Goal: Task Accomplishment & Management: Use online tool/utility

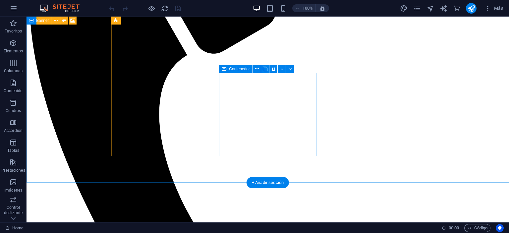
scroll to position [525, 0]
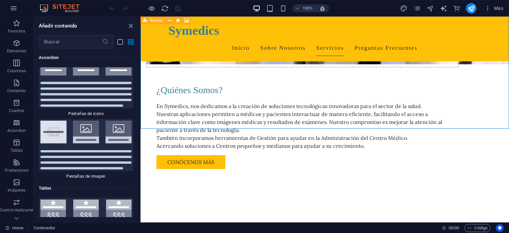
scroll to position [4384, 0]
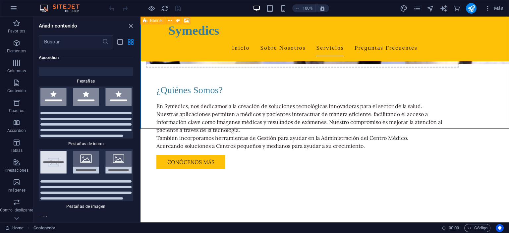
click at [140, 105] on div "Arrastra aquí para reemplazar el contenido existente. Si quieres crear un eleme…" at bounding box center [324, 120] width 368 height 206
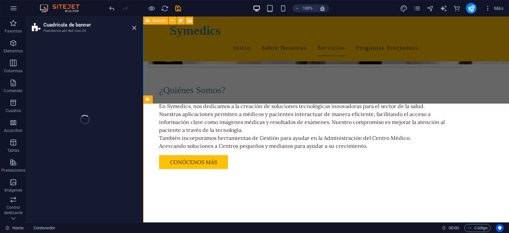
scroll to position [550, 0]
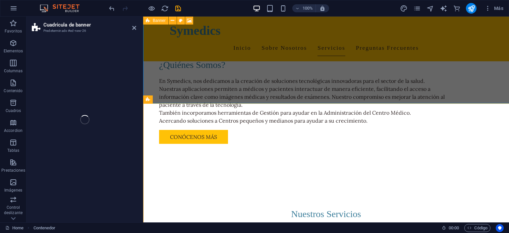
select select "vh"
select select "rem"
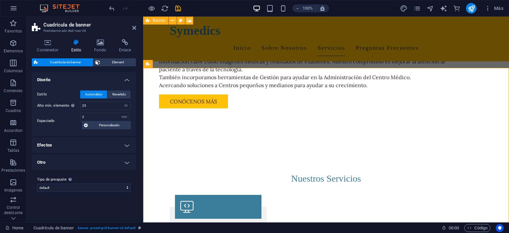
scroll to position [585, 0]
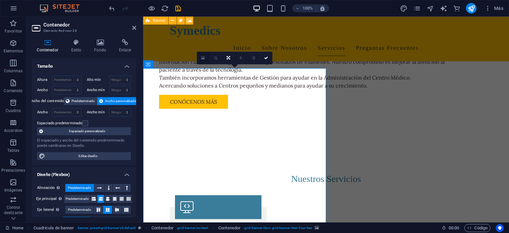
click at [205, 59] on link at bounding box center [203, 58] width 13 height 13
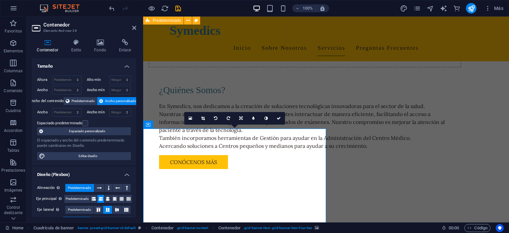
scroll to position [664, 0]
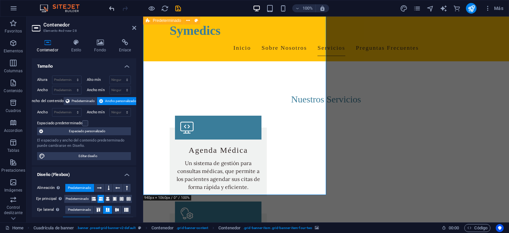
click at [115, 11] on icon "undo" at bounding box center [112, 9] width 8 height 8
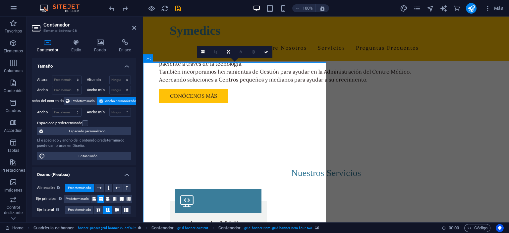
scroll to position [559, 0]
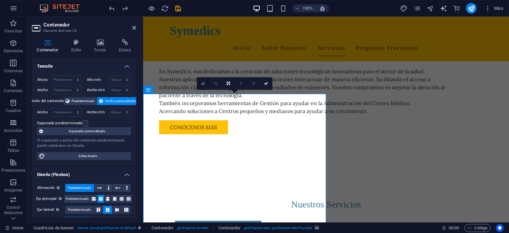
click at [202, 81] on icon at bounding box center [203, 83] width 4 height 5
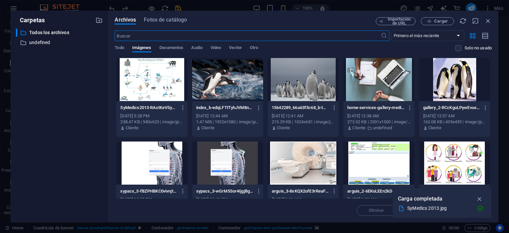
scroll to position [699, 0]
click at [183, 110] on icon "button" at bounding box center [183, 108] width 6 height 6
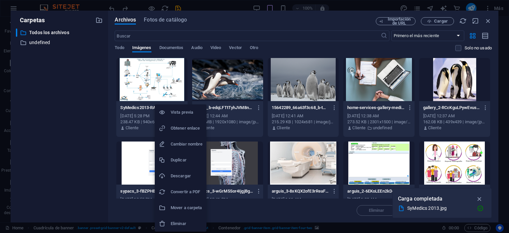
click at [182, 226] on h6 "Eliminar" at bounding box center [187, 224] width 32 height 8
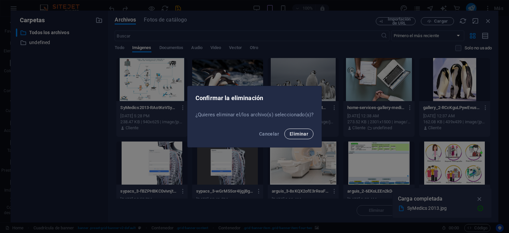
click at [292, 136] on span "Eliminar" at bounding box center [298, 133] width 19 height 5
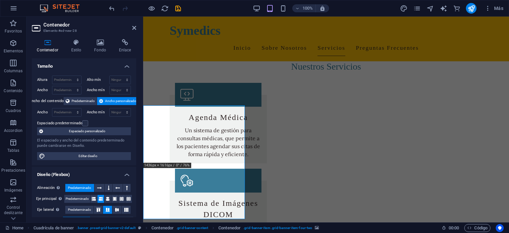
scroll to position [697, 0]
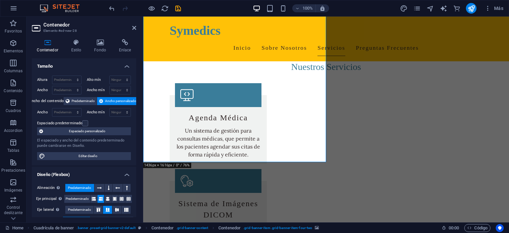
click at [104, 26] on h2 "Contenedor" at bounding box center [89, 25] width 93 height 6
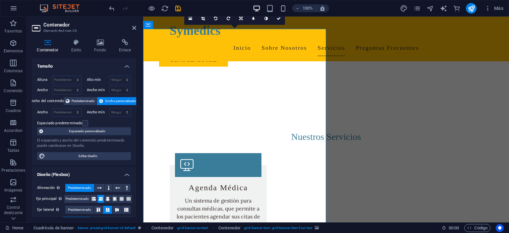
scroll to position [592, 0]
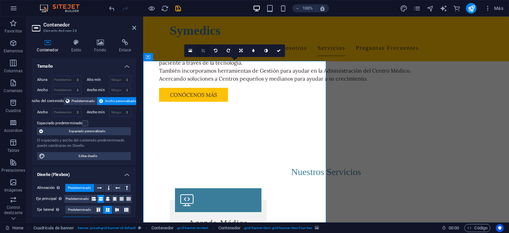
click at [204, 52] on icon at bounding box center [203, 51] width 4 height 4
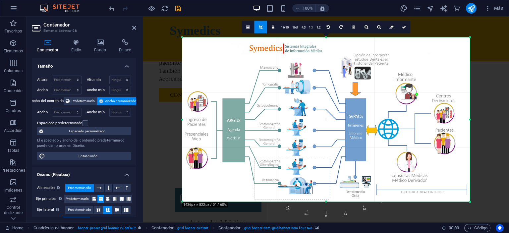
click at [391, 126] on div at bounding box center [325, 119] width 287 height 165
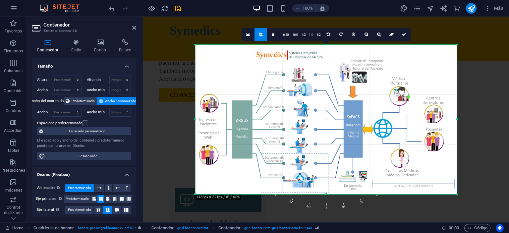
drag, startPoint x: 469, startPoint y: 122, endPoint x: 443, endPoint y: 119, distance: 26.0
click at [443, 119] on div "180 170 160 150 140 130 120 110 100 90 80 70 60 50 40 30 20 10 0 -10 -20 -30 -4…" at bounding box center [325, 120] width 261 height 150
click at [403, 36] on link at bounding box center [403, 34] width 13 height 13
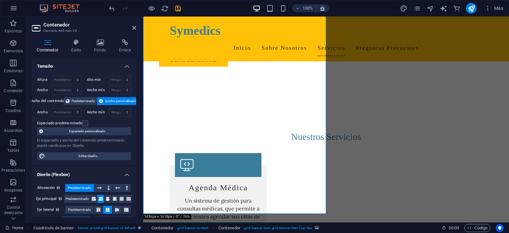
scroll to position [662, 0]
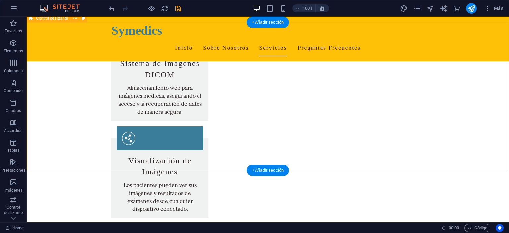
scroll to position [802, 0]
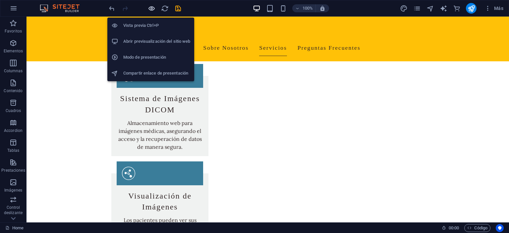
click at [152, 8] on icon "button" at bounding box center [152, 9] width 8 height 8
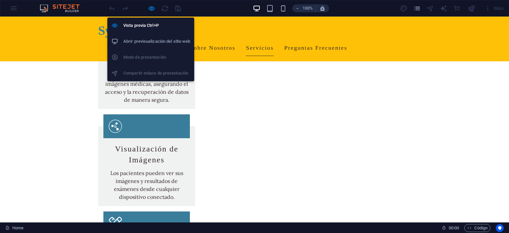
click at [154, 39] on h6 "Abrir previsualización del sitio web" at bounding box center [156, 41] width 67 height 8
click at [152, 10] on icon "button" at bounding box center [152, 9] width 8 height 8
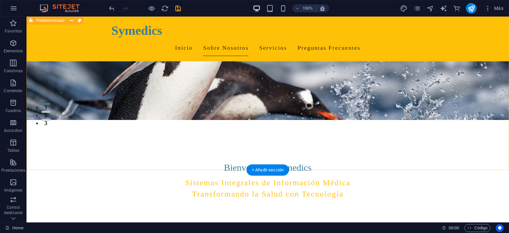
scroll to position [277, 0]
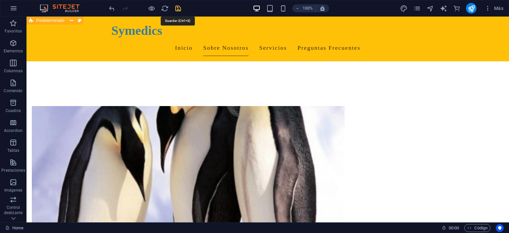
click at [178, 6] on icon "save" at bounding box center [178, 9] width 8 height 8
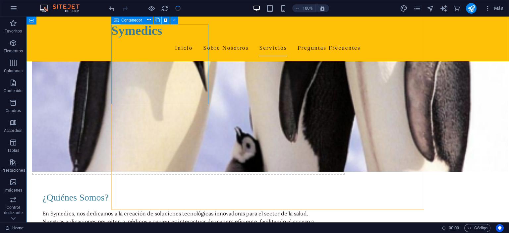
scroll to position [557, 0]
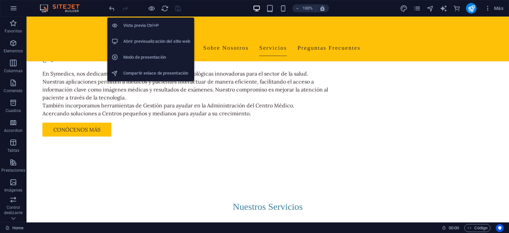
click at [150, 41] on h6 "Abrir previsualización del sitio web" at bounding box center [156, 41] width 67 height 8
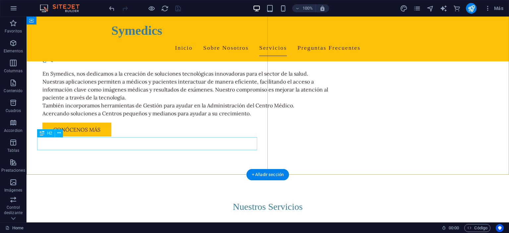
scroll to position [697, 0]
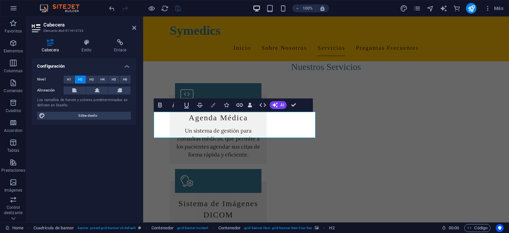
click at [214, 105] on icon "button" at bounding box center [213, 105] width 5 height 5
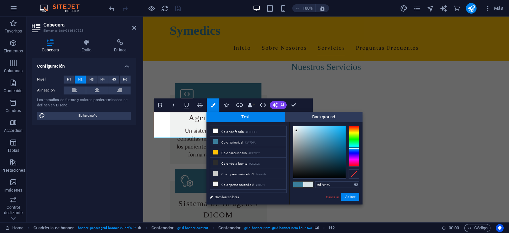
type input "#d9e5eb"
drag, startPoint x: 325, startPoint y: 145, endPoint x: 297, endPoint y: 130, distance: 31.7
click at [297, 130] on div at bounding box center [319, 152] width 52 height 52
click at [354, 198] on button "Aplicar" at bounding box center [350, 197] width 18 height 8
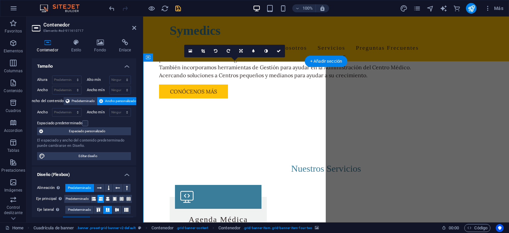
scroll to position [592, 0]
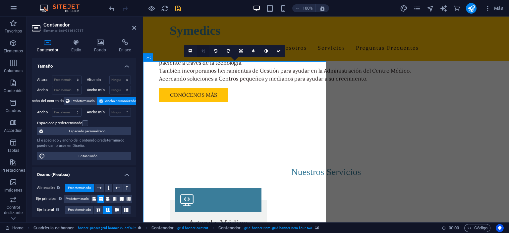
click at [205, 51] on icon at bounding box center [203, 51] width 4 height 4
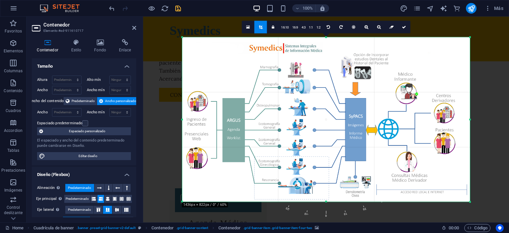
click at [447, 180] on div at bounding box center [325, 119] width 287 height 165
drag, startPoint x: 357, startPoint y: 147, endPoint x: 354, endPoint y: 147, distance: 3.4
click at [354, 147] on div at bounding box center [325, 119] width 287 height 165
click at [454, 72] on div at bounding box center [325, 119] width 287 height 165
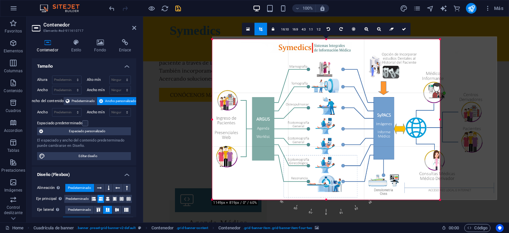
drag, startPoint x: 470, startPoint y: 38, endPoint x: 410, endPoint y: 40, distance: 60.0
click at [410, 40] on div "180 170 160 150 140 130 120 110 100 90 80 70 60 50 40 30 20 10 0 -10 -20 -30 -4…" at bounding box center [326, 119] width 228 height 161
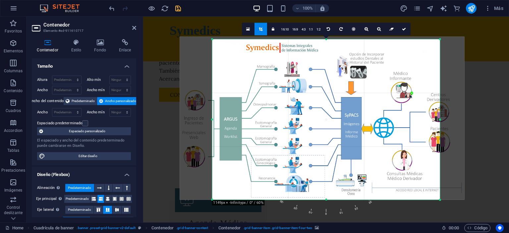
drag, startPoint x: 456, startPoint y: 121, endPoint x: 429, endPoint y: 121, distance: 27.8
click at [429, 121] on div at bounding box center [322, 118] width 284 height 163
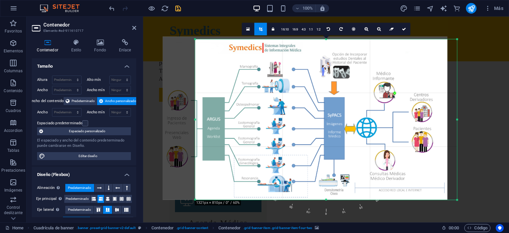
drag, startPoint x: 439, startPoint y: 119, endPoint x: 474, endPoint y: 123, distance: 34.4
click at [474, 123] on div "Arrastra aquí para reemplazar el contenido existente. Si quieres crear un eleme…" at bounding box center [326, 120] width 366 height 206
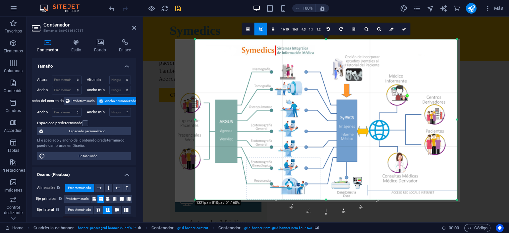
drag, startPoint x: 336, startPoint y: 113, endPoint x: 349, endPoint y: 114, distance: 12.6
click at [349, 114] on div at bounding box center [317, 120] width 284 height 163
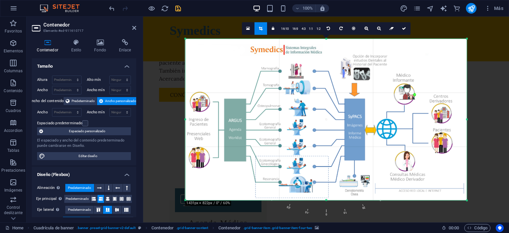
drag, startPoint x: 194, startPoint y: 121, endPoint x: 175, endPoint y: 121, distance: 19.2
click at [175, 121] on div "Arrastra aquí para reemplazar el contenido existente. Si quieres crear un eleme…" at bounding box center [326, 120] width 366 height 206
click at [283, 154] on div at bounding box center [326, 119] width 282 height 161
click at [367, 30] on icon at bounding box center [366, 28] width 4 height 4
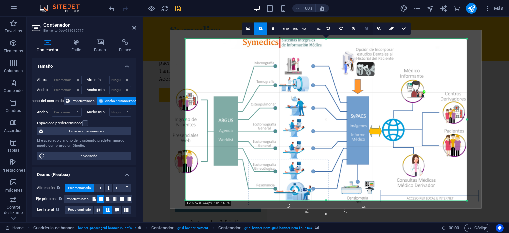
click at [367, 30] on icon at bounding box center [366, 28] width 4 height 4
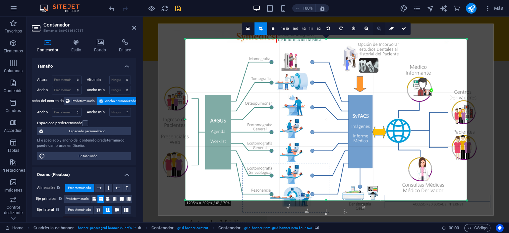
click at [379, 28] on icon at bounding box center [379, 28] width 4 height 4
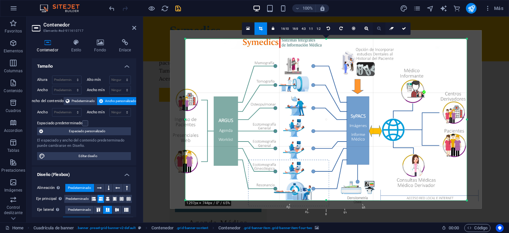
click at [379, 28] on icon at bounding box center [379, 28] width 4 height 4
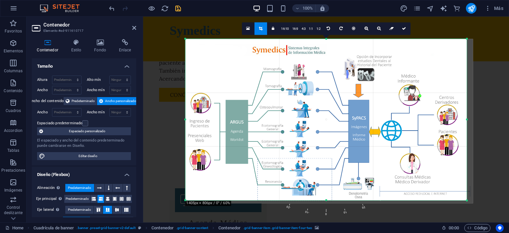
click at [388, 86] on div at bounding box center [328, 121] width 287 height 165
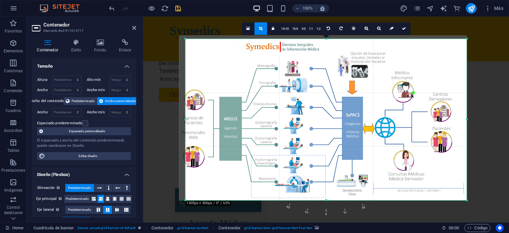
drag, startPoint x: 387, startPoint y: 97, endPoint x: 382, endPoint y: 94, distance: 6.4
click at [382, 94] on div at bounding box center [322, 117] width 287 height 165
click at [217, 70] on div at bounding box center [322, 117] width 287 height 165
click at [210, 70] on div at bounding box center [322, 117] width 287 height 165
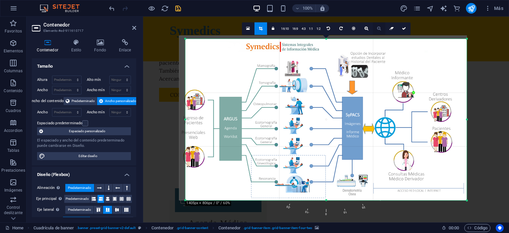
click at [379, 30] on icon at bounding box center [379, 28] width 4 height 4
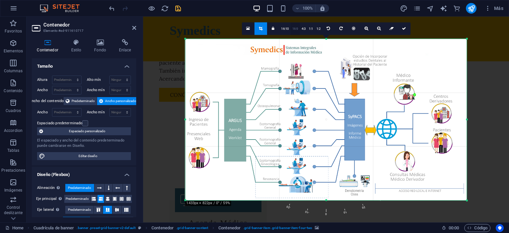
click at [297, 30] on link "16:9" at bounding box center [294, 29] width 9 height 13
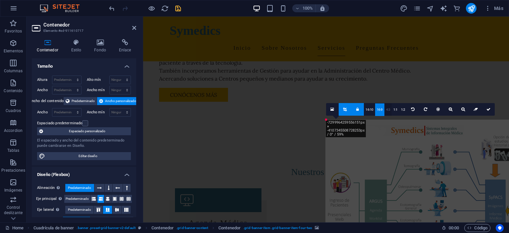
click at [390, 111] on link "4:3" at bounding box center [388, 109] width 8 height 13
click at [395, 111] on link "1:1" at bounding box center [395, 109] width 8 height 13
click at [388, 111] on link "4:3" at bounding box center [388, 109] width 8 height 13
click at [439, 194] on div at bounding box center [466, 200] width 282 height 161
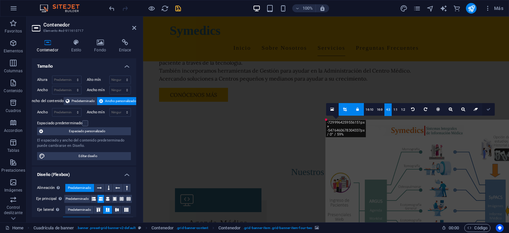
click at [488, 110] on icon at bounding box center [488, 109] width 4 height 4
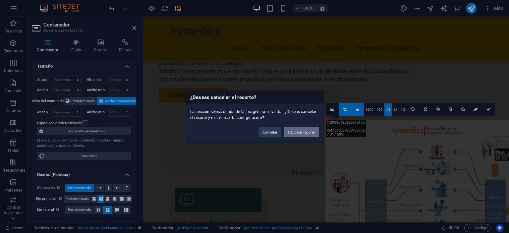
click at [291, 134] on button "Cancelar recorte" at bounding box center [301, 132] width 35 height 10
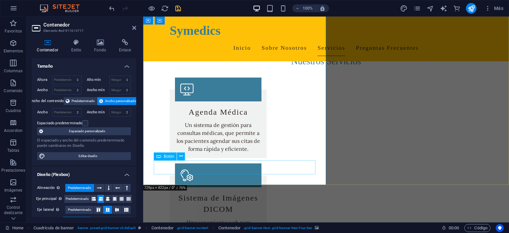
scroll to position [662, 0]
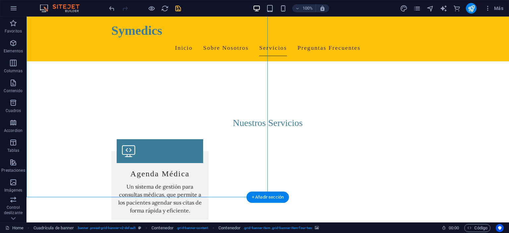
scroll to position [592, 0]
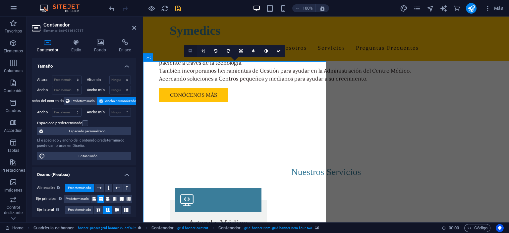
click at [191, 51] on icon at bounding box center [190, 51] width 4 height 5
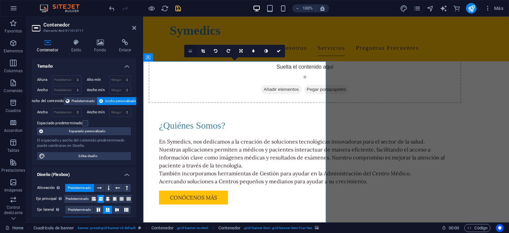
scroll to position [725, 0]
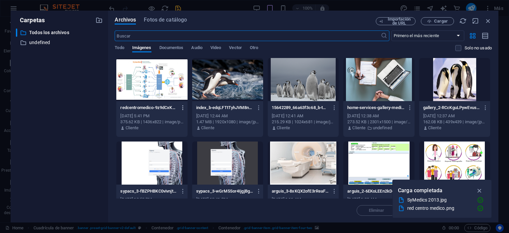
click at [182, 108] on icon "button" at bounding box center [183, 108] width 6 height 6
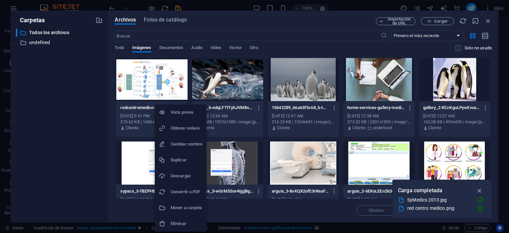
click at [177, 221] on h6 "Eliminar" at bounding box center [187, 224] width 32 height 8
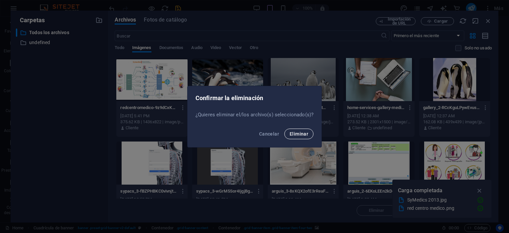
click at [301, 137] on button "Eliminar" at bounding box center [298, 133] width 29 height 11
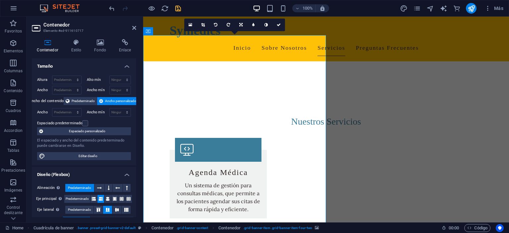
scroll to position [617, 0]
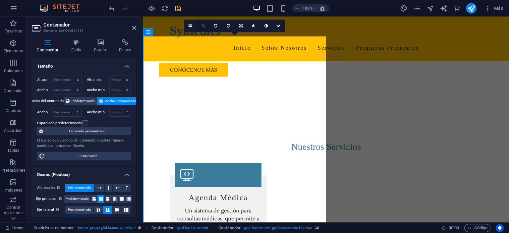
click at [203, 26] on icon at bounding box center [203, 26] width 4 height 4
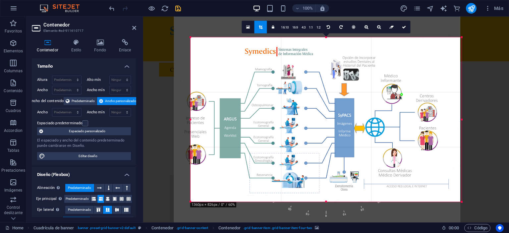
drag, startPoint x: 181, startPoint y: 120, endPoint x: 198, endPoint y: 119, distance: 16.6
click at [198, 119] on div "180 170 160 150 140 130 120 110 100 90 80 70 60 50 40 30 20 10 0 -10 -20 -30 -4…" at bounding box center [325, 119] width 271 height 165
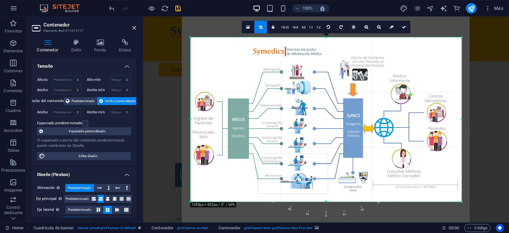
drag, startPoint x: 372, startPoint y: 132, endPoint x: 385, endPoint y: 132, distance: 12.6
click at [385, 132] on div at bounding box center [325, 119] width 287 height 209
drag, startPoint x: 327, startPoint y: 202, endPoint x: 326, endPoint y: 210, distance: 8.0
click at [326, 202] on div "180 170 160 150 140 130 120 110 100 90 80 70 60 50 40 30 20 10 0 -10 -20 -30 -4…" at bounding box center [325, 119] width 271 height 165
drag, startPoint x: 327, startPoint y: 202, endPoint x: 328, endPoint y: 209, distance: 6.8
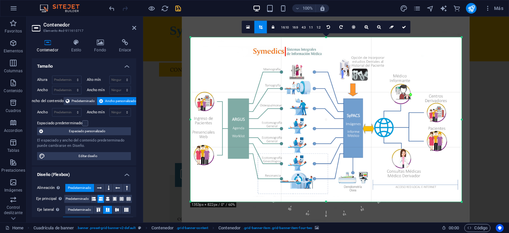
click at [327, 202] on div "180 170 160 150 140 130 120 110 100 90 80 70 60 50 40 30 20 10 0 -10 -20 -30 -4…" at bounding box center [325, 119] width 271 height 165
drag, startPoint x: 462, startPoint y: 202, endPoint x: 462, endPoint y: 211, distance: 9.0
click at [462, 202] on div "180 170 160 150 140 130 120 110 100 90 80 70 60 50 40 30 20 10 0 -10 -20 -30 -4…" at bounding box center [326, 119] width 272 height 165
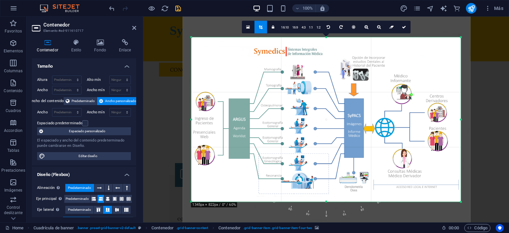
click at [461, 119] on div at bounding box center [461, 119] width 2 height 165
drag, startPoint x: 327, startPoint y: 202, endPoint x: 327, endPoint y: 207, distance: 5.0
click at [327, 202] on div "180 170 160 150 140 130 120 110 100 90 80 70 60 50 40 30 20 10 0 -10 -20 -30 -4…" at bounding box center [325, 119] width 269 height 165
click at [284, 29] on link "16:10" at bounding box center [284, 27] width 11 height 13
click at [295, 26] on link "16:9" at bounding box center [294, 27] width 9 height 13
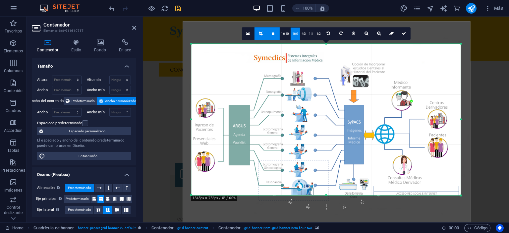
click at [272, 34] on link at bounding box center [273, 33] width 13 height 13
click at [305, 34] on link "4:3" at bounding box center [304, 33] width 8 height 13
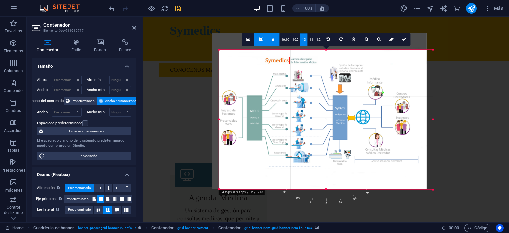
drag, startPoint x: 451, startPoint y: 202, endPoint x: 414, endPoint y: 176, distance: 45.2
click at [414, 176] on div "180 170 160 150 140 130 120 110 100 90 80 70 60 50 40 30 20 10 0 -10 -20 -30 -4…" at bounding box center [326, 119] width 214 height 139
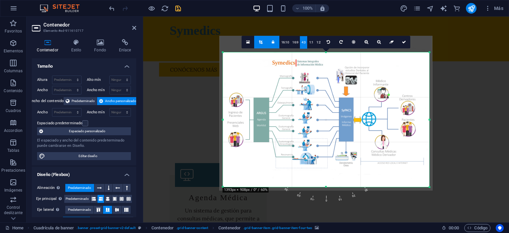
click at [416, 166] on div at bounding box center [325, 113] width 213 height 155
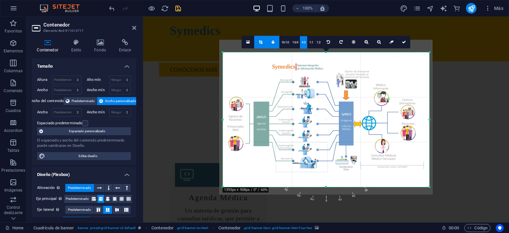
drag, startPoint x: 385, startPoint y: 161, endPoint x: 385, endPoint y: 165, distance: 4.0
click at [385, 165] on div at bounding box center [325, 117] width 213 height 155
drag, startPoint x: 404, startPoint y: 46, endPoint x: 261, endPoint y: 30, distance: 143.9
click at [404, 46] on link at bounding box center [404, 41] width 13 height 13
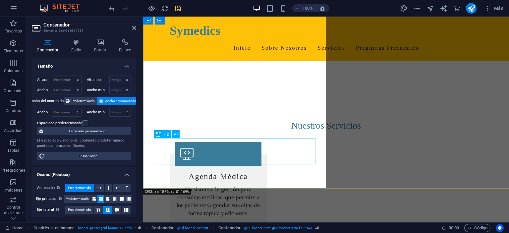
scroll to position [687, 0]
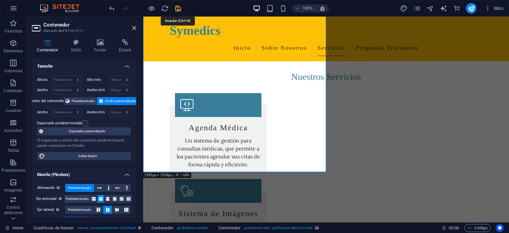
click at [178, 10] on icon "save" at bounding box center [178, 9] width 8 height 8
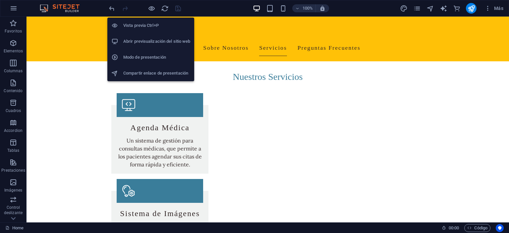
click at [153, 41] on h6 "Abrir previsualización del sitio web" at bounding box center [156, 41] width 67 height 8
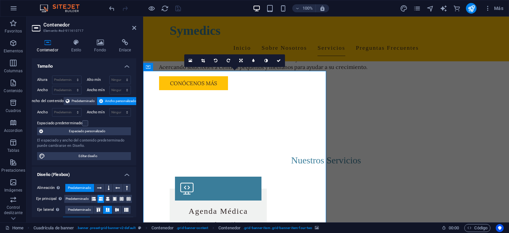
scroll to position [582, 0]
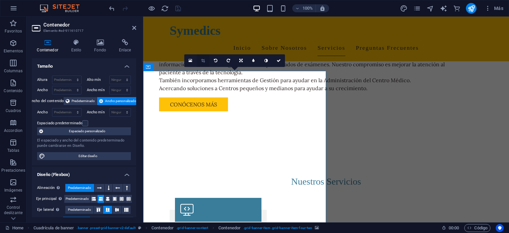
click at [205, 62] on link at bounding box center [203, 60] width 13 height 13
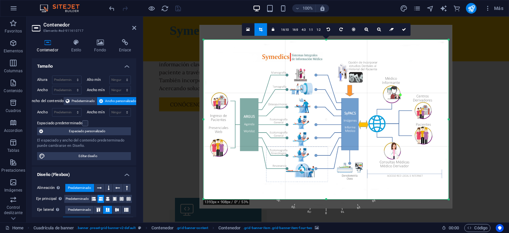
click at [279, 72] on div at bounding box center [325, 116] width 252 height 183
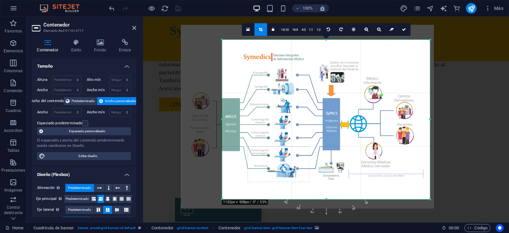
drag, startPoint x: 204, startPoint y: 120, endPoint x: 241, endPoint y: 125, distance: 37.4
click at [241, 125] on div "180 170 160 150 140 130 120 110 100 90 80 70 60 50 40 30 20 10 0 -10 -20 -30 -4…" at bounding box center [326, 120] width 208 height 160
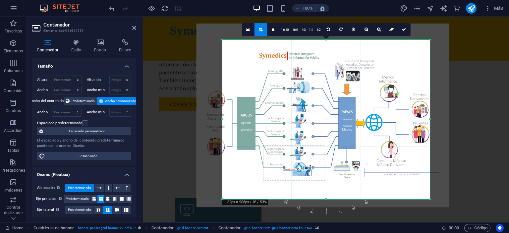
drag, startPoint x: 282, startPoint y: 137, endPoint x: 298, endPoint y: 135, distance: 15.6
click at [298, 135] on div at bounding box center [322, 115] width 252 height 183
click at [209, 27] on div at bounding box center [322, 115] width 252 height 183
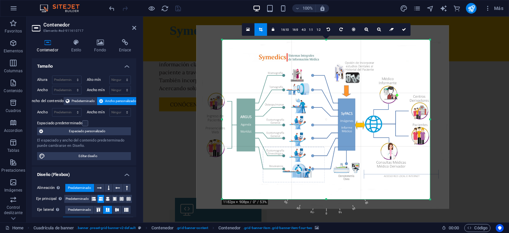
click at [447, 206] on div at bounding box center [322, 116] width 252 height 183
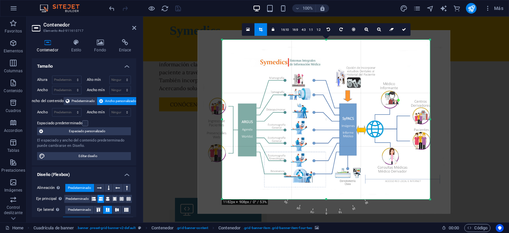
drag, startPoint x: 446, startPoint y: 206, endPoint x: 447, endPoint y: 211, distance: 5.1
click at [447, 211] on div at bounding box center [323, 121] width 252 height 183
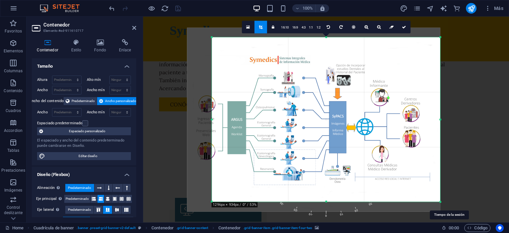
drag, startPoint x: 431, startPoint y: 200, endPoint x: 451, endPoint y: 229, distance: 35.4
click at [451, 222] on section "Favoritos Elementos Columnas Contenido Cuadros Accordion Tablas Prestaciones Im…" at bounding box center [254, 120] width 509 height 206
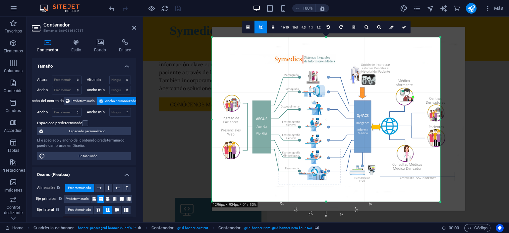
drag, startPoint x: 220, startPoint y: 197, endPoint x: 244, endPoint y: 196, distance: 24.5
click at [244, 196] on div at bounding box center [338, 119] width 253 height 184
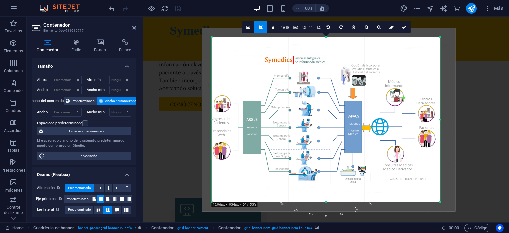
drag, startPoint x: 453, startPoint y: 111, endPoint x: 443, endPoint y: 112, distance: 9.6
click at [443, 112] on div at bounding box center [328, 119] width 253 height 184
click at [454, 33] on div at bounding box center [328, 119] width 253 height 184
click at [449, 32] on div at bounding box center [328, 119] width 253 height 184
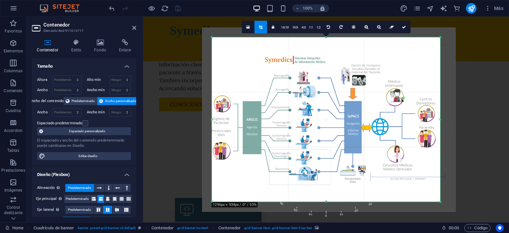
click at [449, 32] on div at bounding box center [328, 119] width 253 height 184
drag, startPoint x: 455, startPoint y: 28, endPoint x: 448, endPoint y: 32, distance: 8.4
click at [440, 37] on div "180 170 160 150 140 130 120 110 100 90 80 70 60 50 40 30 20 10 0 -10 -20 -30 -4…" at bounding box center [326, 119] width 228 height 165
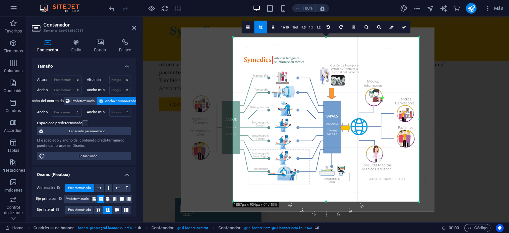
drag, startPoint x: 212, startPoint y: 119, endPoint x: 254, endPoint y: 128, distance: 42.9
click at [254, 128] on div "180 170 160 150 140 130 120 110 100 90 80 70 60 50 40 30 20 10 0 -10 -20 -30 -4…" at bounding box center [326, 119] width 186 height 165
click at [365, 27] on icon at bounding box center [366, 27] width 4 height 4
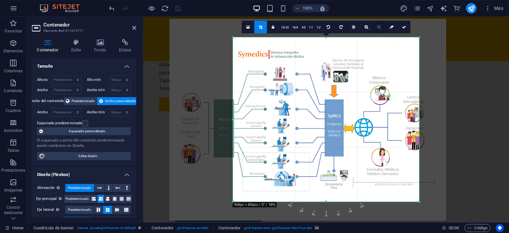
click at [377, 26] on icon at bounding box center [379, 27] width 4 height 4
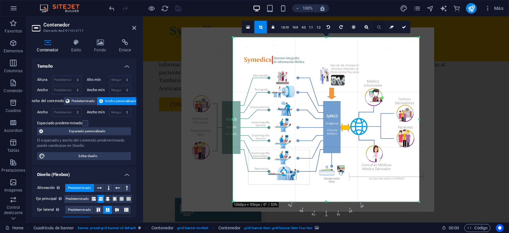
click at [377, 26] on icon at bounding box center [379, 27] width 4 height 4
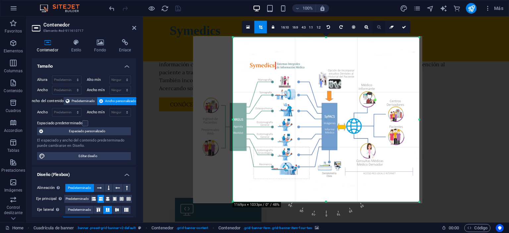
click at [377, 26] on icon at bounding box center [379, 27] width 4 height 4
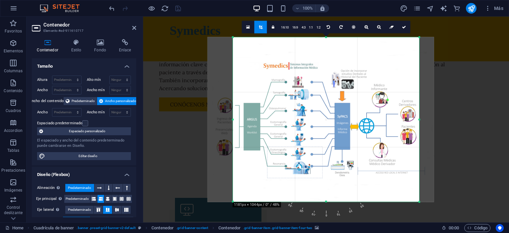
drag, startPoint x: 318, startPoint y: 102, endPoint x: 330, endPoint y: 102, distance: 12.9
click at [330, 102] on div at bounding box center [320, 119] width 227 height 165
click at [377, 28] on icon at bounding box center [379, 27] width 4 height 4
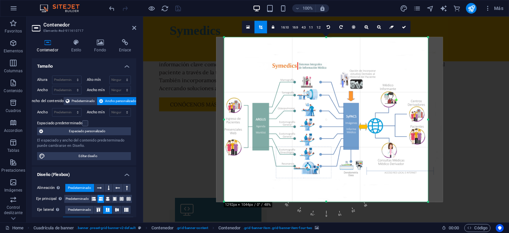
drag, startPoint x: 233, startPoint y: 120, endPoint x: 215, endPoint y: 120, distance: 17.6
click at [224, 120] on div "180 170 160 150 140 130 120 110 100 90 80 70 60 50 40 30 20 10 0 -10 -20 -30 -4…" at bounding box center [326, 119] width 204 height 165
click at [401, 29] on link at bounding box center [403, 27] width 13 height 13
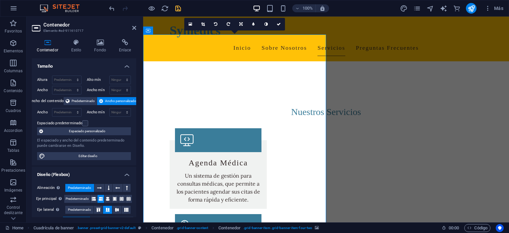
scroll to position [652, 0]
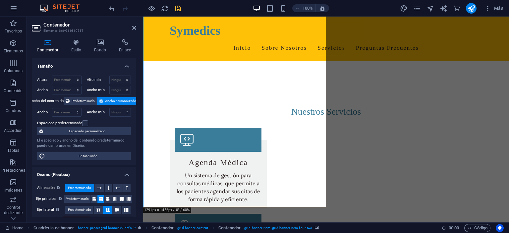
click at [178, 10] on icon "save" at bounding box center [178, 9] width 8 height 8
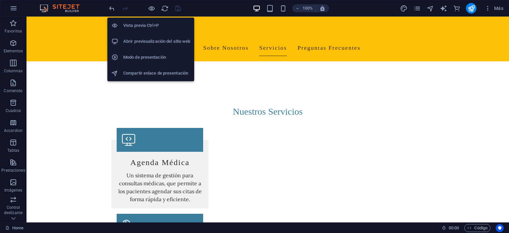
click at [148, 41] on h6 "Abrir previsualización del sitio web" at bounding box center [156, 41] width 67 height 8
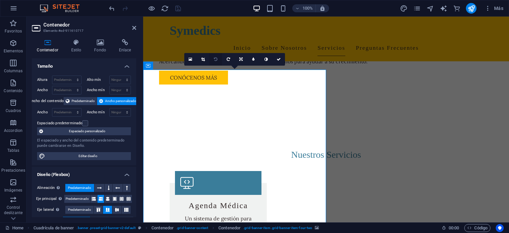
scroll to position [582, 0]
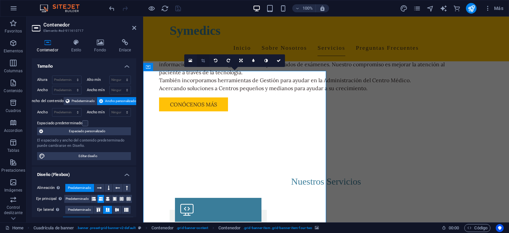
click at [203, 62] on icon at bounding box center [203, 61] width 4 height 4
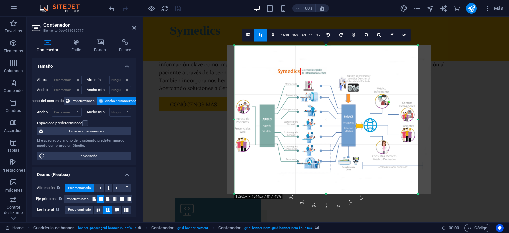
click at [425, 133] on div at bounding box center [329, 119] width 204 height 148
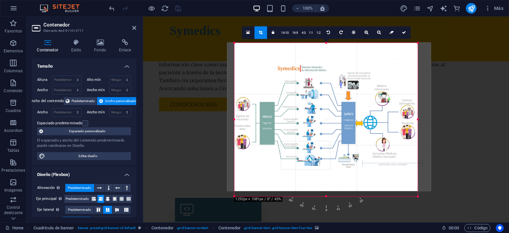
drag, startPoint x: 327, startPoint y: 194, endPoint x: 327, endPoint y: 199, distance: 5.3
click at [327, 196] on div "180 170 160 150 140 130 120 110 100 90 80 70 60 50 40 30 20 10 0 -10 -20 -30 -4…" at bounding box center [325, 119] width 183 height 153
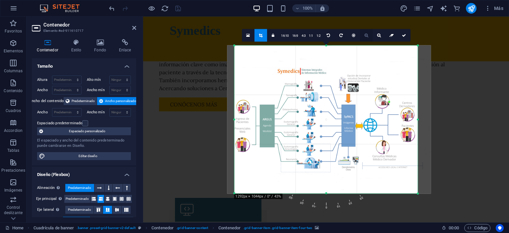
click at [365, 37] on icon at bounding box center [366, 35] width 4 height 4
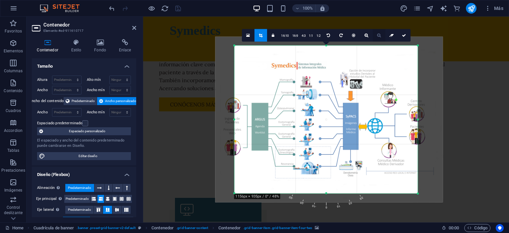
click at [377, 35] on icon at bounding box center [379, 35] width 4 height 4
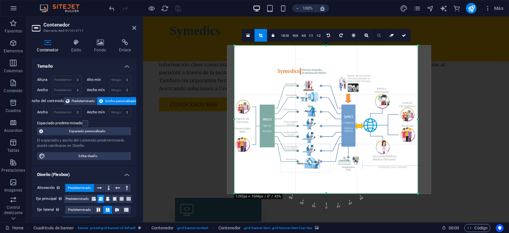
click at [377, 35] on icon at bounding box center [379, 35] width 4 height 4
click at [378, 35] on icon at bounding box center [379, 35] width 4 height 4
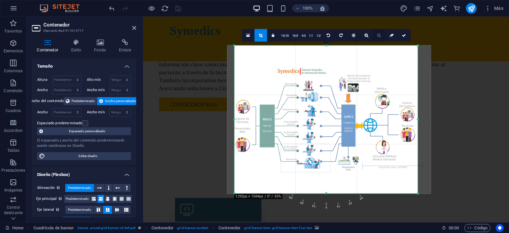
click at [379, 35] on icon at bounding box center [379, 35] width 4 height 4
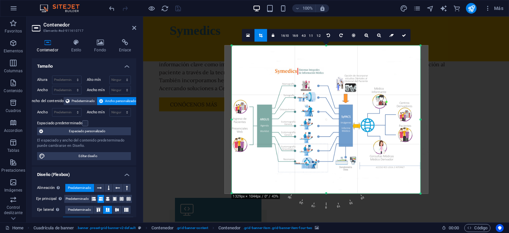
drag, startPoint x: 418, startPoint y: 120, endPoint x: 423, endPoint y: 120, distance: 5.3
click at [420, 120] on div "180 170 160 150 140 130 120 110 100 90 80 70 60 50 40 30 20 10 0 -10 -20 -30 -4…" at bounding box center [325, 119] width 188 height 148
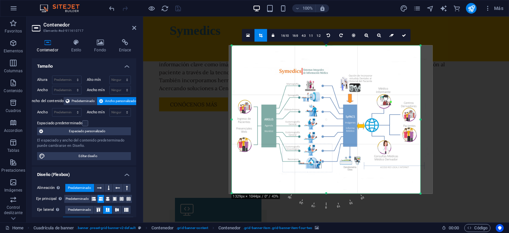
drag, startPoint x: 364, startPoint y: 127, endPoint x: 368, endPoint y: 127, distance: 4.3
click at [368, 127] on div at bounding box center [331, 119] width 204 height 148
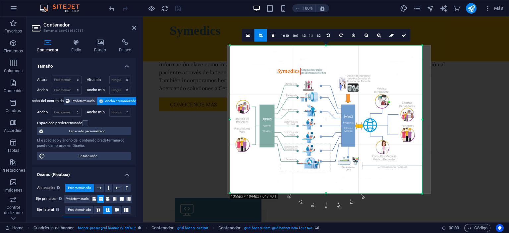
drag, startPoint x: 421, startPoint y: 120, endPoint x: 425, endPoint y: 120, distance: 3.7
click at [422, 120] on div "180 170 160 150 140 130 120 110 100 90 80 70 60 50 40 30 20 10 0 -10 -20 -30 -4…" at bounding box center [326, 119] width 192 height 148
click at [361, 122] on div at bounding box center [329, 119] width 204 height 148
click at [403, 40] on link at bounding box center [403, 35] width 13 height 13
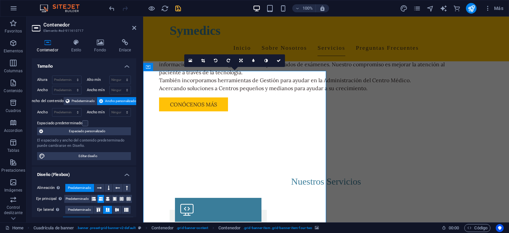
click at [179, 10] on icon "save" at bounding box center [178, 9] width 8 height 8
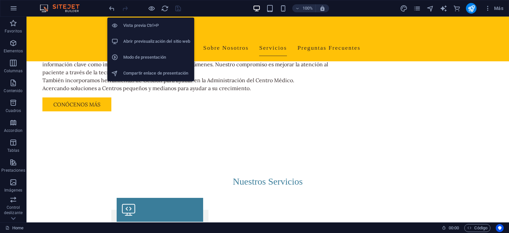
click at [152, 42] on h6 "Abrir previsualización del sitio web" at bounding box center [156, 41] width 67 height 8
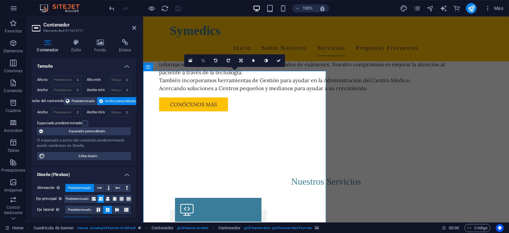
click at [204, 62] on icon at bounding box center [203, 61] width 4 height 4
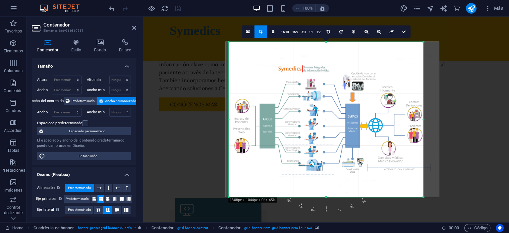
drag, startPoint x: 427, startPoint y: 120, endPoint x: 420, endPoint y: 120, distance: 7.0
click at [420, 120] on div "180 170 160 150 140 130 120 110 100 90 80 70 60 50 40 30 20 10 0 -10 -20 -30 -4…" at bounding box center [326, 119] width 194 height 155
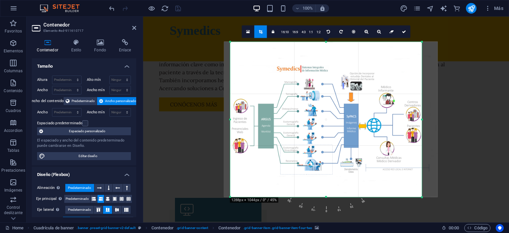
click at [232, 120] on div "180 170 160 150 140 130 120 110 100 90 80 70 60 50 40 30 20 10 0 -10 -20 -30 -4…" at bounding box center [325, 119] width 191 height 155
click at [403, 34] on link at bounding box center [403, 31] width 13 height 13
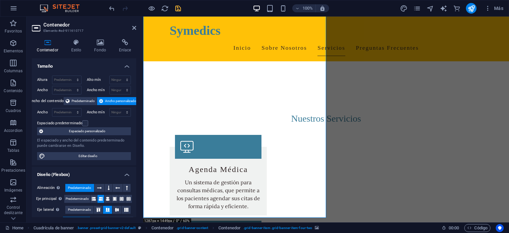
scroll to position [652, 0]
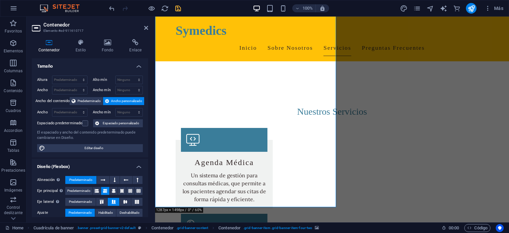
drag, startPoint x: 142, startPoint y: 67, endPoint x: 156, endPoint y: 67, distance: 13.9
click at [156, 67] on div "Contenedor Elemento #ed-911610717 Contenedor Estilo Fondo Enlace Tamaño [MEDICA…" at bounding box center [267, 120] width 482 height 206
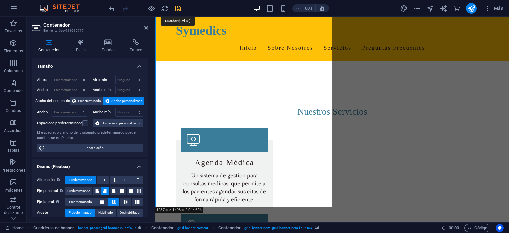
click at [180, 7] on icon "save" at bounding box center [178, 9] width 8 height 8
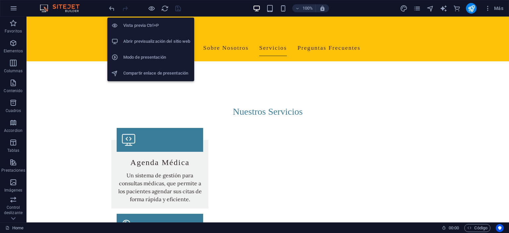
click at [152, 43] on h6 "Abrir previsualización del sitio web" at bounding box center [156, 41] width 67 height 8
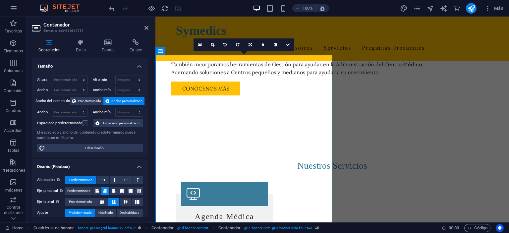
scroll to position [547, 0]
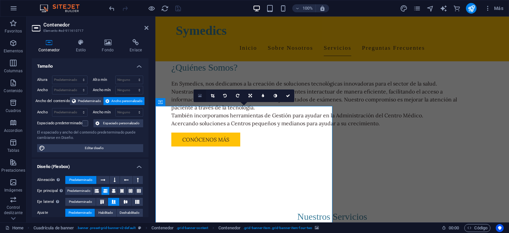
click at [202, 97] on link at bounding box center [199, 95] width 13 height 13
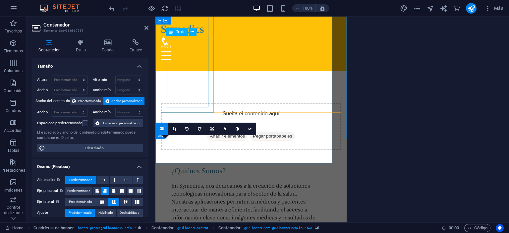
scroll to position [695, 0]
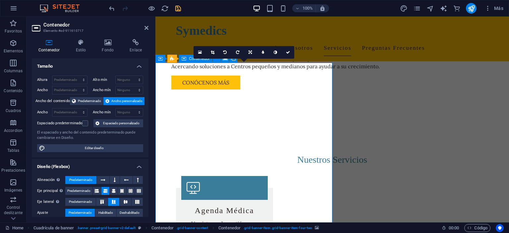
scroll to position [590, 0]
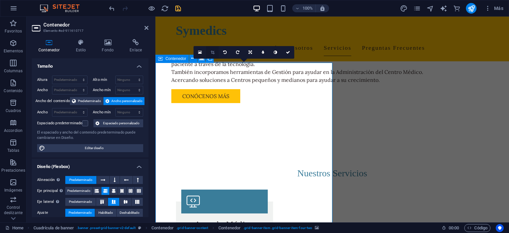
click at [215, 53] on link at bounding box center [212, 52] width 13 height 13
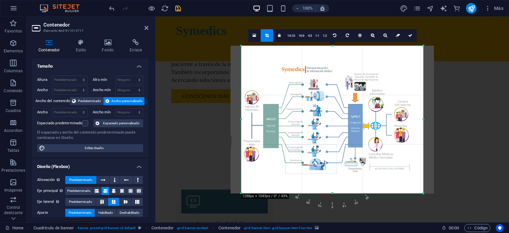
click at [258, 178] on div at bounding box center [331, 120] width 203 height 148
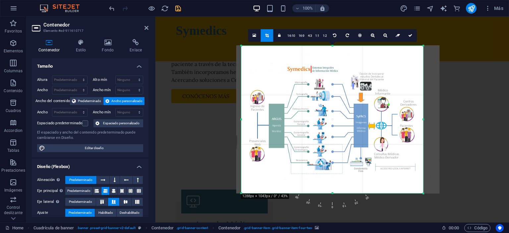
drag, startPoint x: 232, startPoint y: 191, endPoint x: 238, endPoint y: 189, distance: 6.0
click at [238, 189] on div at bounding box center [337, 119] width 203 height 148
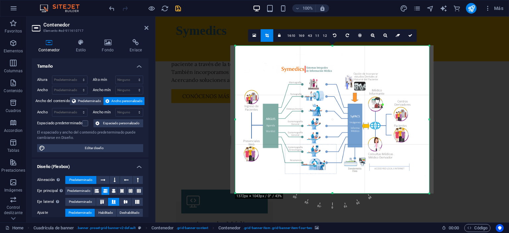
drag, startPoint x: 423, startPoint y: 122, endPoint x: 434, endPoint y: 120, distance: 12.1
click at [429, 120] on div "180 170 160 150 140 130 120 110 100 90 80 70 60 50 40 30 20 10 0 -10 -20 -30 -4…" at bounding box center [332, 120] width 194 height 148
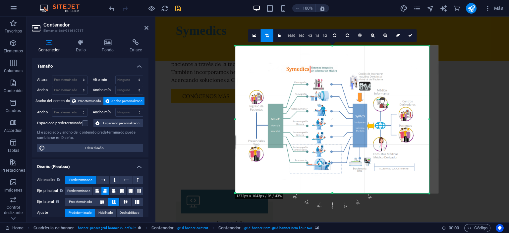
drag, startPoint x: 341, startPoint y: 140, endPoint x: 348, endPoint y: 138, distance: 7.1
click at [348, 138] on div at bounding box center [336, 119] width 203 height 148
click at [410, 36] on icon at bounding box center [410, 35] width 4 height 4
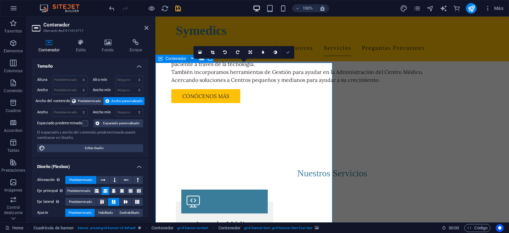
click at [289, 52] on icon at bounding box center [288, 52] width 4 height 4
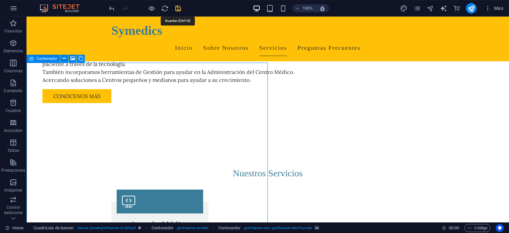
click at [177, 9] on icon "save" at bounding box center [178, 9] width 8 height 8
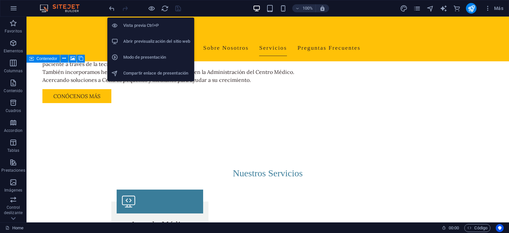
click at [148, 44] on h6 "Abrir previsualización del sitio web" at bounding box center [156, 41] width 67 height 8
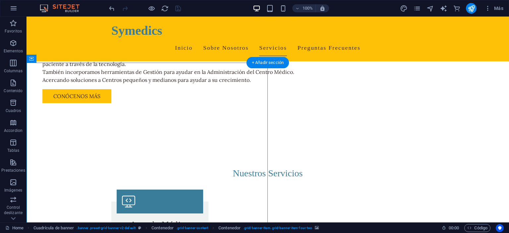
scroll to position [626, 0]
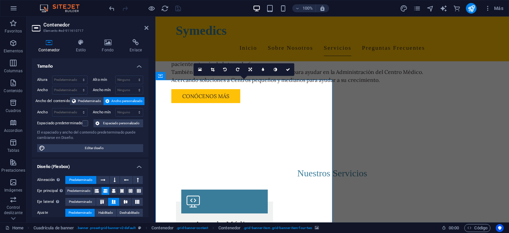
scroll to position [556, 0]
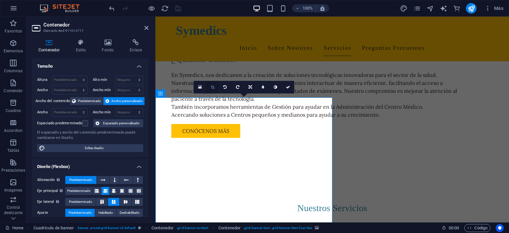
click at [212, 88] on icon at bounding box center [213, 87] width 4 height 4
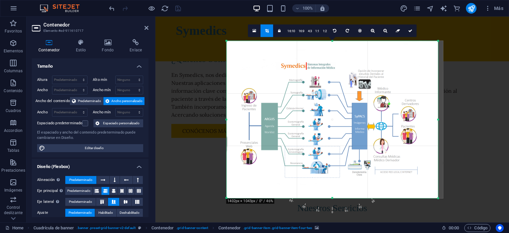
drag, startPoint x: 435, startPoint y: 120, endPoint x: 440, endPoint y: 120, distance: 4.6
click at [438, 120] on div "180 170 160 150 140 130 120 110 100 90 80 70 60 50 40 30 20 10 0 -10 -20 -30 -4…" at bounding box center [332, 119] width 212 height 157
click at [351, 124] on div at bounding box center [334, 119] width 217 height 157
click at [410, 34] on link at bounding box center [410, 30] width 13 height 13
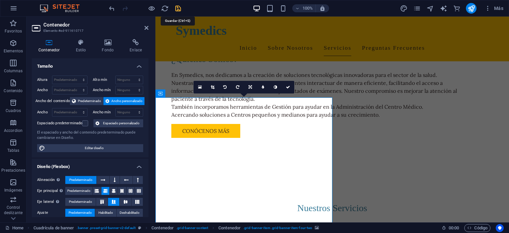
click at [178, 8] on icon "save" at bounding box center [178, 9] width 8 height 8
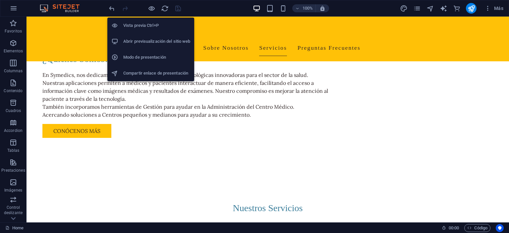
click at [148, 40] on h6 "Abrir previsualización del sitio web" at bounding box center [156, 41] width 67 height 8
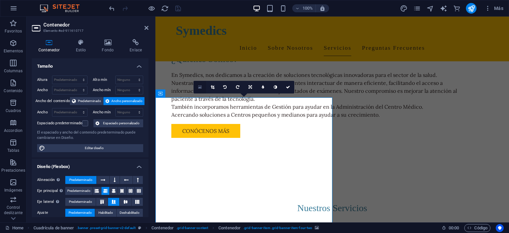
click at [202, 88] on link at bounding box center [199, 87] width 13 height 13
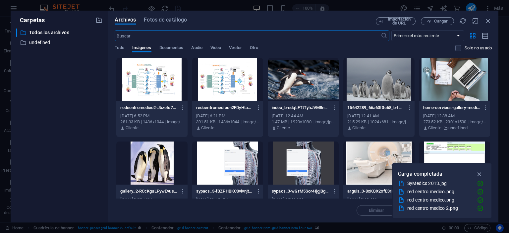
scroll to position [712, 0]
click at [489, 21] on icon "button" at bounding box center [487, 20] width 7 height 7
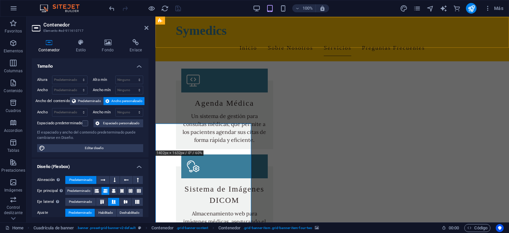
scroll to position [711, 0]
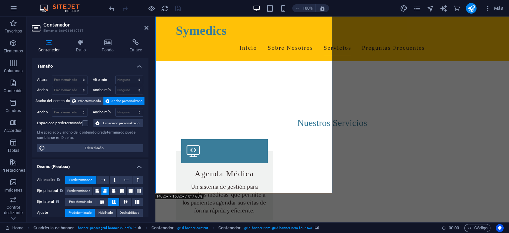
scroll to position [606, 0]
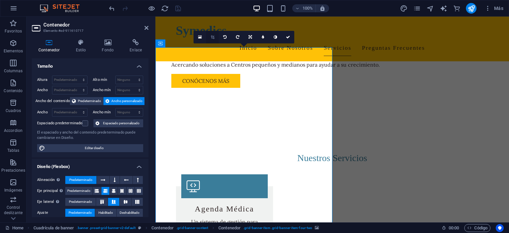
click at [211, 36] on icon at bounding box center [213, 37] width 4 height 4
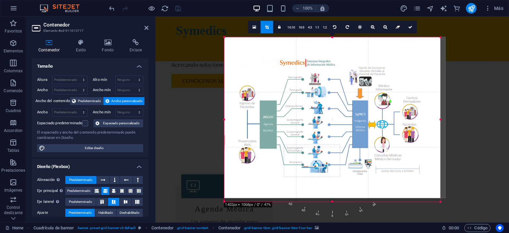
drag, startPoint x: 332, startPoint y: 201, endPoint x: 332, endPoint y: 205, distance: 4.3
click at [332, 202] on div "180 170 160 150 140 130 120 110 100 90 80 70 60 50 40 30 20 10 0 -10 -20 -30 -4…" at bounding box center [332, 119] width 216 height 165
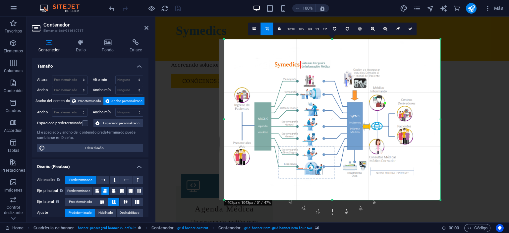
drag, startPoint x: 330, startPoint y: 183, endPoint x: 321, endPoint y: 183, distance: 9.6
click at [321, 183] on div at bounding box center [329, 119] width 221 height 161
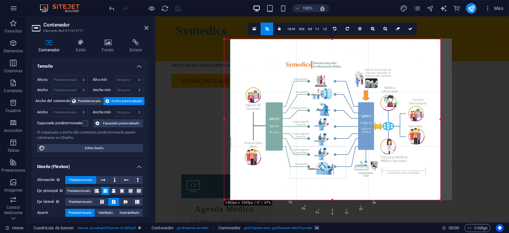
drag, startPoint x: 277, startPoint y: 128, endPoint x: 288, endPoint y: 129, distance: 11.3
click at [288, 129] on div at bounding box center [340, 119] width 221 height 161
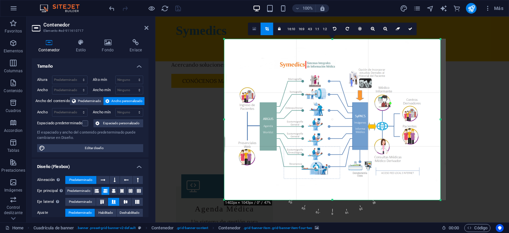
click at [257, 30] on link at bounding box center [254, 29] width 13 height 13
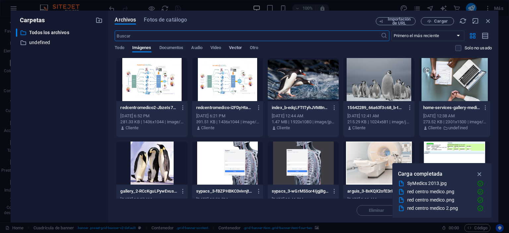
scroll to position [754, 0]
click at [156, 87] on div at bounding box center [151, 79] width 71 height 43
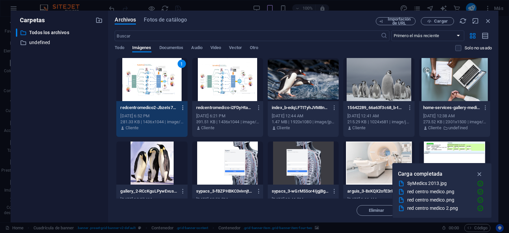
click at [183, 109] on icon "button" at bounding box center [183, 108] width 6 height 6
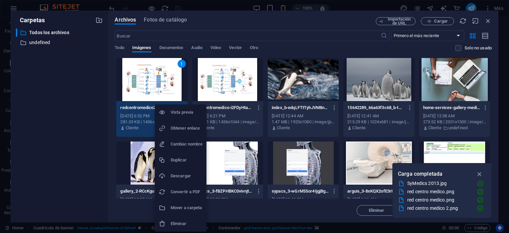
click at [177, 222] on h6 "Eliminar" at bounding box center [187, 224] width 32 height 8
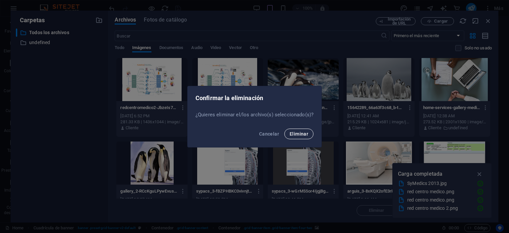
click at [293, 136] on span "Eliminar" at bounding box center [298, 133] width 19 height 5
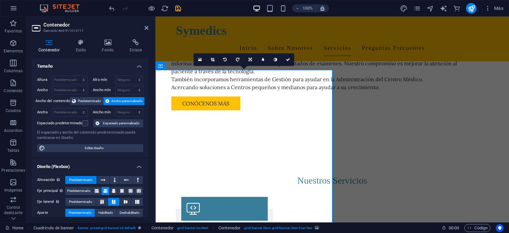
scroll to position [542, 0]
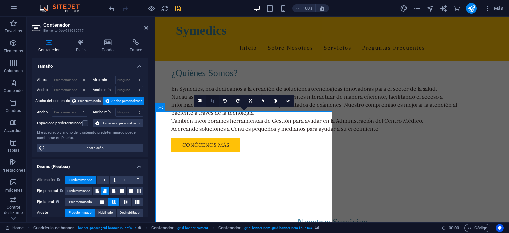
click at [214, 102] on icon at bounding box center [213, 101] width 4 height 4
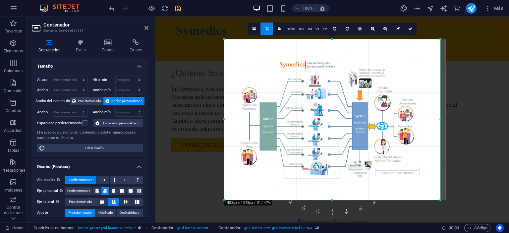
click at [417, 125] on div at bounding box center [334, 119] width 221 height 161
click at [411, 31] on link at bounding box center [410, 29] width 13 height 13
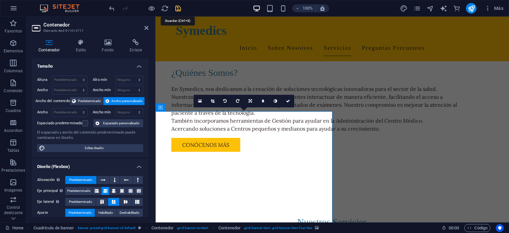
drag, startPoint x: 179, startPoint y: 8, endPoint x: 175, endPoint y: 18, distance: 11.0
click at [179, 8] on icon "save" at bounding box center [178, 9] width 8 height 8
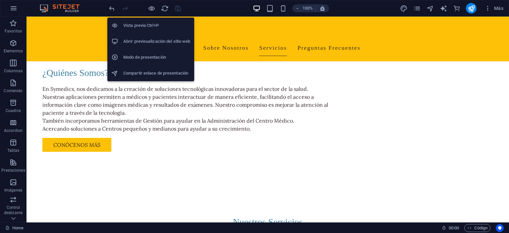
click at [154, 45] on h6 "Abrir previsualización del sitio web" at bounding box center [156, 41] width 67 height 8
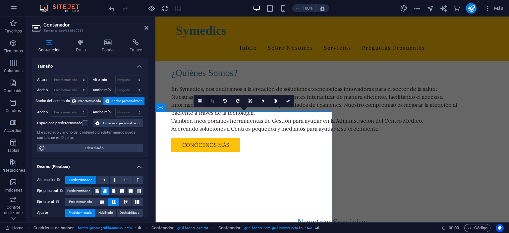
click at [210, 100] on link at bounding box center [212, 101] width 13 height 13
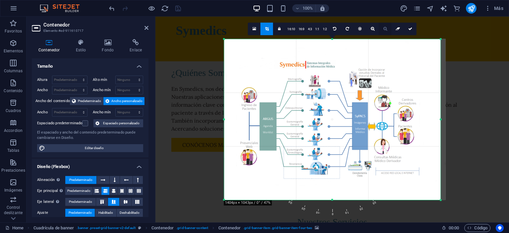
click at [384, 31] on link at bounding box center [385, 29] width 13 height 13
click at [372, 29] on icon at bounding box center [373, 29] width 4 height 4
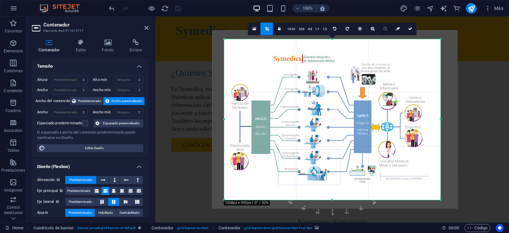
click at [384, 29] on icon at bounding box center [385, 29] width 4 height 4
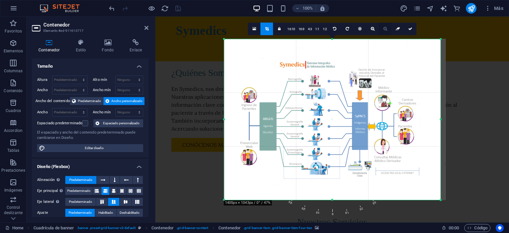
click at [384, 29] on icon at bounding box center [385, 29] width 4 height 4
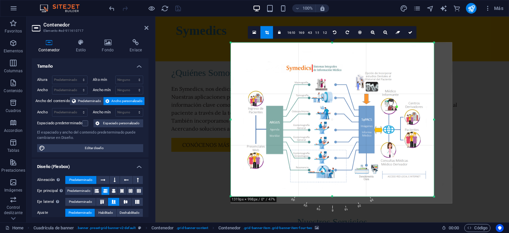
drag, startPoint x: 441, startPoint y: 201, endPoint x: 428, endPoint y: 194, distance: 15.0
click at [428, 194] on div "180 170 160 150 140 130 120 110 100 90 80 70 60 50 40 30 20 10 0 -10 -20 -30 -4…" at bounding box center [331, 119] width 203 height 154
click at [373, 32] on icon at bounding box center [373, 32] width 4 height 4
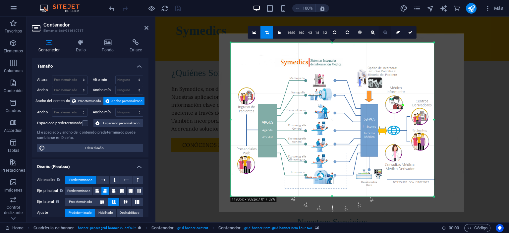
click at [383, 33] on icon at bounding box center [385, 32] width 4 height 4
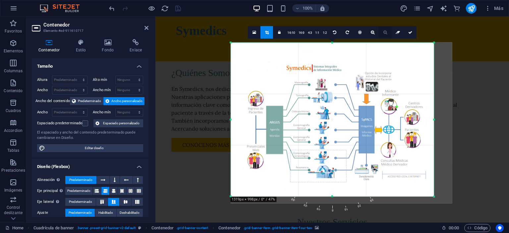
click at [383, 33] on icon at bounding box center [385, 32] width 4 height 4
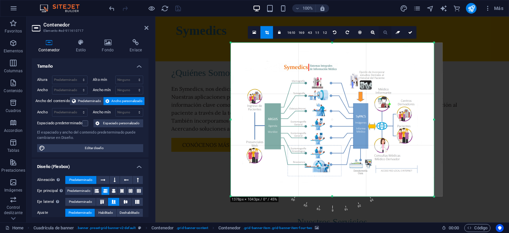
click at [383, 33] on icon at bounding box center [385, 32] width 4 height 4
click at [410, 34] on link at bounding box center [410, 32] width 13 height 13
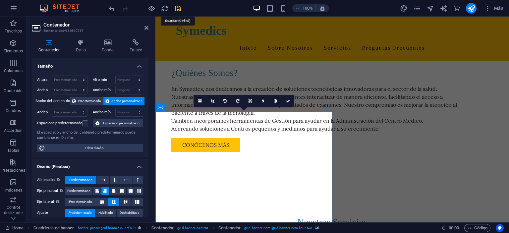
click at [178, 10] on icon "save" at bounding box center [178, 9] width 8 height 8
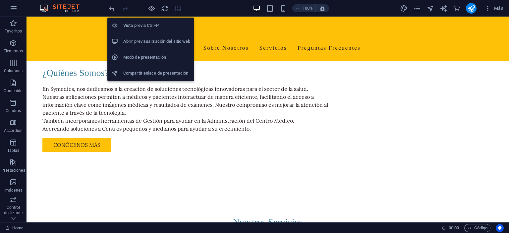
click at [153, 42] on h6 "Abrir previsualización del sitio web" at bounding box center [156, 41] width 67 height 8
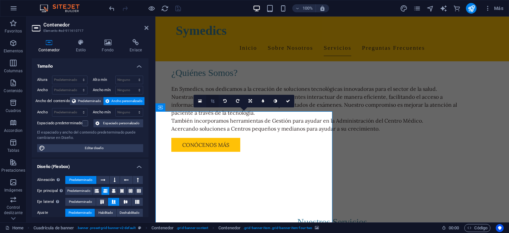
click at [213, 101] on icon at bounding box center [213, 101] width 4 height 4
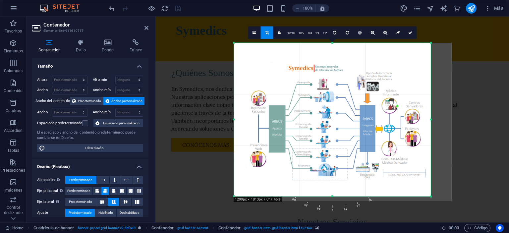
drag, startPoint x: 437, startPoint y: 198, endPoint x: 425, endPoint y: 193, distance: 12.8
click at [425, 193] on div "180 170 160 150 140 130 120 110 100 90 80 70 60 50 40 30 20 10 0 -10 -20 -30 -4…" at bounding box center [332, 119] width 197 height 153
click at [371, 36] on link at bounding box center [372, 32] width 13 height 13
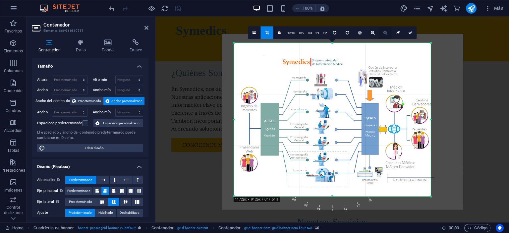
click at [383, 34] on icon at bounding box center [385, 32] width 4 height 4
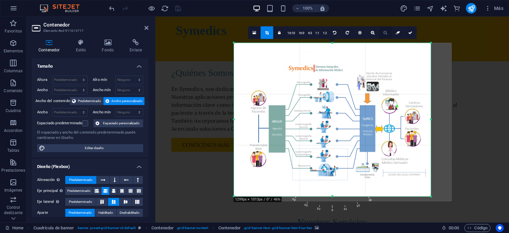
click at [383, 34] on icon at bounding box center [385, 32] width 4 height 4
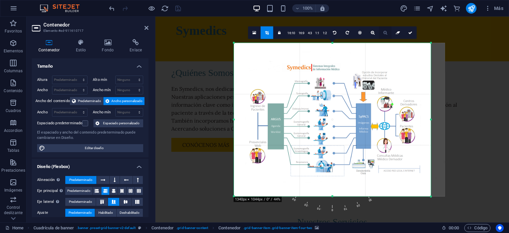
click at [382, 33] on link at bounding box center [385, 32] width 13 height 13
click at [409, 35] on link at bounding box center [410, 32] width 13 height 13
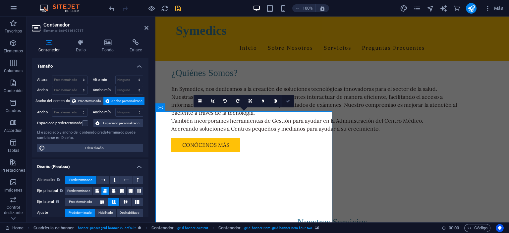
click at [288, 102] on icon at bounding box center [288, 101] width 4 height 4
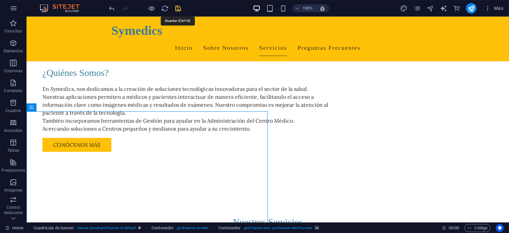
click at [178, 10] on icon "save" at bounding box center [178, 9] width 8 height 8
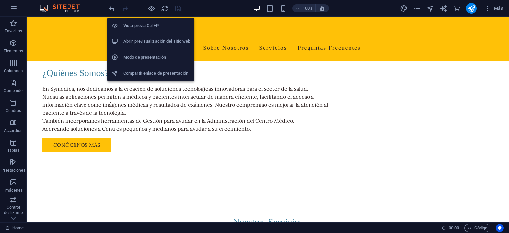
click at [155, 40] on h6 "Abrir previsualización del sitio web" at bounding box center [156, 41] width 67 height 8
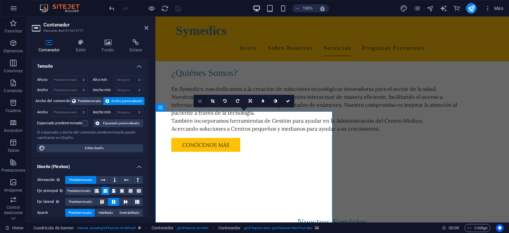
click at [198, 103] on link at bounding box center [199, 101] width 13 height 13
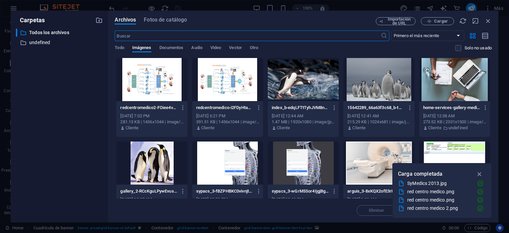
scroll to position [690, 0]
click at [181, 110] on icon "button" at bounding box center [183, 108] width 6 height 6
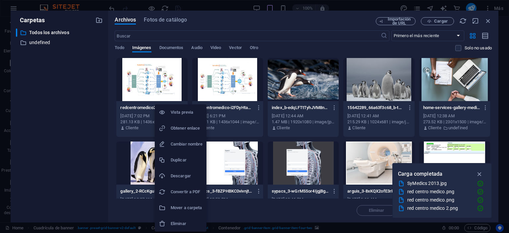
click at [176, 224] on h6 "Eliminar" at bounding box center [187, 224] width 32 height 8
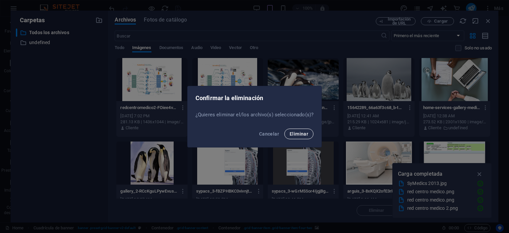
click at [296, 136] on span "Eliminar" at bounding box center [298, 133] width 19 height 5
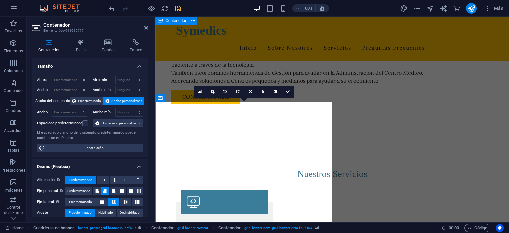
scroll to position [550, 0]
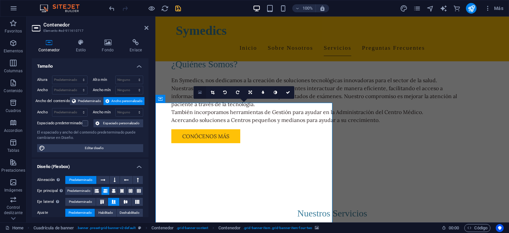
click at [201, 94] on icon at bounding box center [200, 92] width 4 height 5
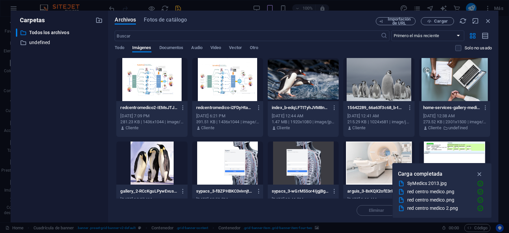
click at [158, 79] on div at bounding box center [151, 79] width 71 height 43
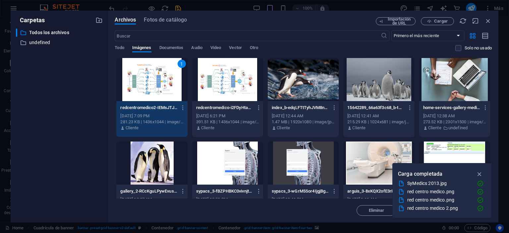
click at [158, 79] on div "1" at bounding box center [151, 79] width 71 height 43
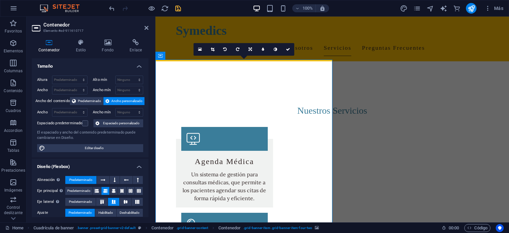
scroll to position [593, 0]
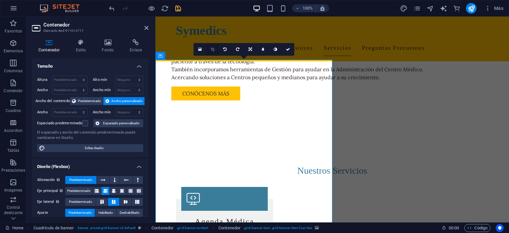
click at [213, 49] on icon at bounding box center [213, 49] width 4 height 4
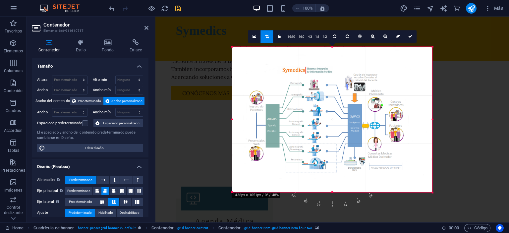
drag, startPoint x: 445, startPoint y: 121, endPoint x: 419, endPoint y: 121, distance: 26.5
click at [419, 121] on div "180 170 160 150 140 130 120 110 100 90 80 70 60 50 40 30 20 10 0 -10 -20 -30 -4…" at bounding box center [332, 119] width 200 height 145
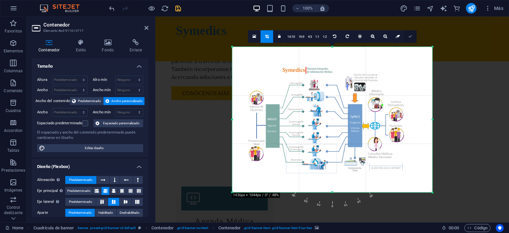
click at [409, 38] on icon at bounding box center [410, 36] width 4 height 4
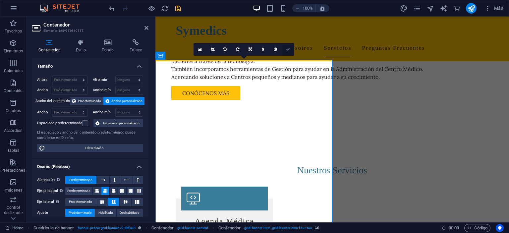
click at [289, 51] on icon at bounding box center [288, 49] width 4 height 4
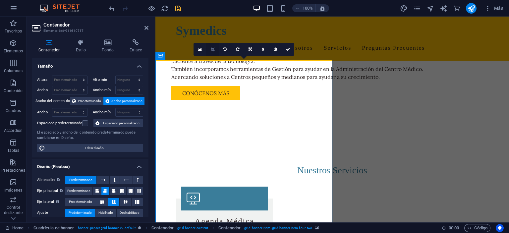
click at [210, 50] on link at bounding box center [212, 49] width 13 height 13
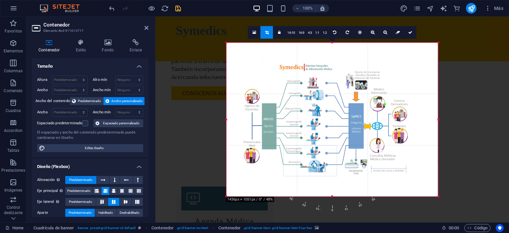
drag, startPoint x: 446, startPoint y: 120, endPoint x: 431, endPoint y: 120, distance: 14.9
click at [431, 120] on div "180 170 160 150 140 130 120 110 100 90 80 70 60 50 40 30 20 10 0 -10 -20 -30 -4…" at bounding box center [332, 119] width 212 height 154
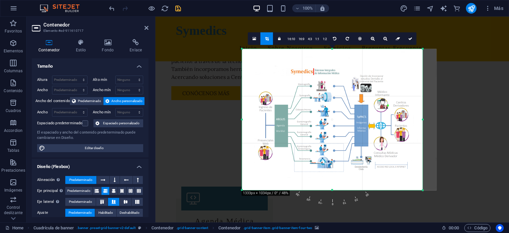
drag, startPoint x: 438, startPoint y: 197, endPoint x: 407, endPoint y: 183, distance: 34.1
click at [407, 183] on div "180 170 160 150 140 130 120 110 100 90 80 70 60 50 40 30 20 10 0 -10 -20 -30 -4…" at bounding box center [332, 119] width 181 height 141
click at [410, 40] on link at bounding box center [410, 38] width 13 height 13
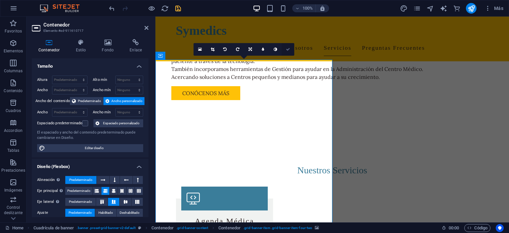
click at [287, 50] on icon at bounding box center [288, 49] width 4 height 4
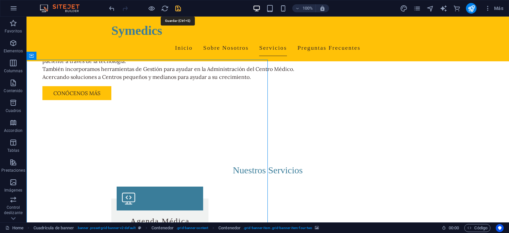
click at [179, 9] on icon "save" at bounding box center [178, 9] width 8 height 8
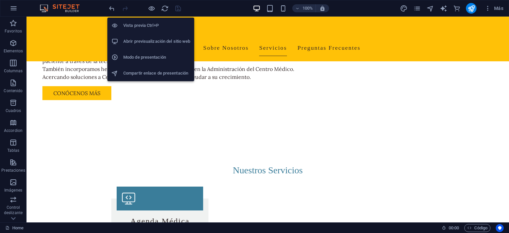
click at [153, 41] on h6 "Abrir previsualización del sitio web" at bounding box center [156, 41] width 67 height 8
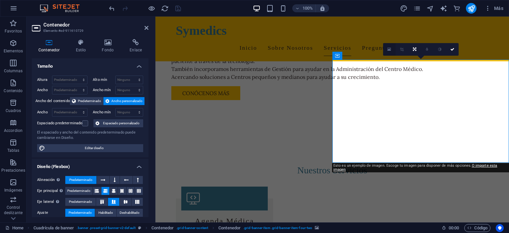
click at [389, 51] on icon at bounding box center [389, 49] width 4 height 5
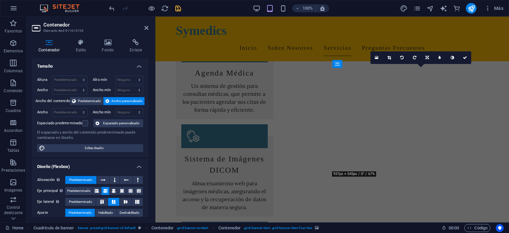
scroll to position [585, 0]
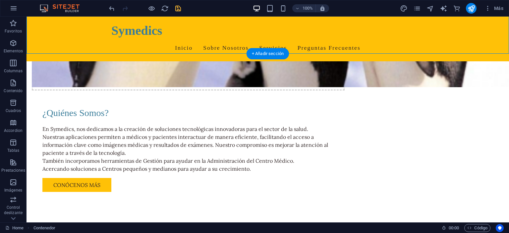
scroll to position [607, 0]
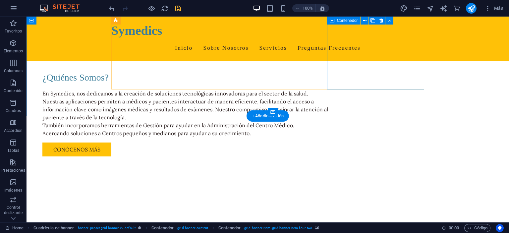
scroll to position [537, 0]
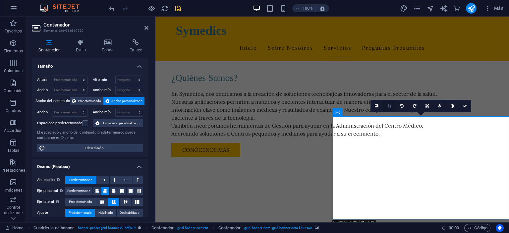
click at [389, 107] on icon at bounding box center [389, 106] width 4 height 4
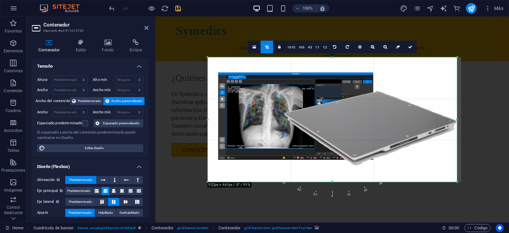
drag, startPoint x: 474, startPoint y: 119, endPoint x: 440, endPoint y: 119, distance: 33.4
click at [440, 119] on div "180 170 160 150 140 130 120 110 100 90 80 70 60 50 40 30 20 10 0 -10 -20 -30 -4…" at bounding box center [331, 119] width 249 height 125
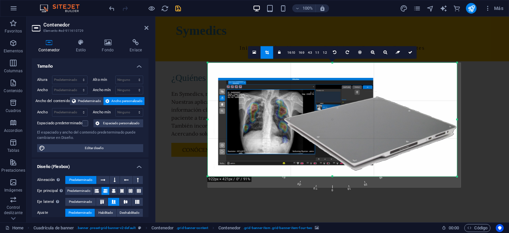
drag, startPoint x: 332, startPoint y: 182, endPoint x: 334, endPoint y: 172, distance: 11.1
click at [334, 172] on div "180 170 160 150 140 130 120 110 100 90 80 70 60 50 40 30 20 10 0 -10 -20 -30 -4…" at bounding box center [331, 120] width 249 height 114
click at [410, 54] on icon at bounding box center [410, 52] width 4 height 4
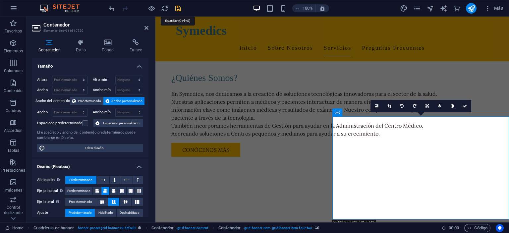
drag, startPoint x: 178, startPoint y: 8, endPoint x: 186, endPoint y: 23, distance: 17.2
click at [178, 8] on icon "save" at bounding box center [178, 9] width 8 height 8
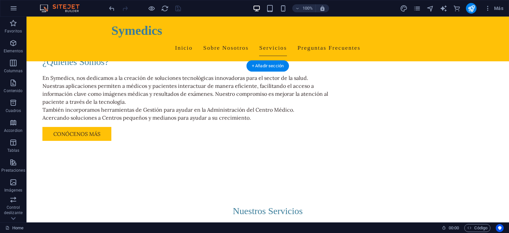
scroll to position [607, 0]
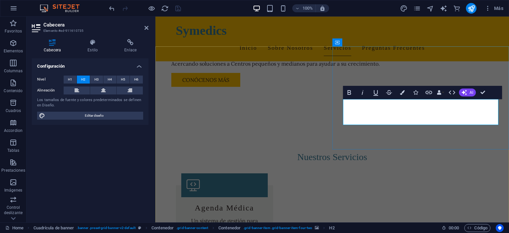
drag, startPoint x: 391, startPoint y: 117, endPoint x: 343, endPoint y: 103, distance: 50.3
click at [404, 93] on icon "button" at bounding box center [402, 92] width 5 height 5
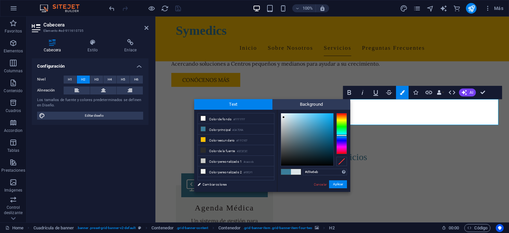
type input "#d7e5eb"
drag, startPoint x: 312, startPoint y: 133, endPoint x: 285, endPoint y: 117, distance: 31.6
click at [285, 117] on div at bounding box center [284, 117] width 2 height 2
click at [338, 185] on button "Aplicar" at bounding box center [338, 184] width 18 height 8
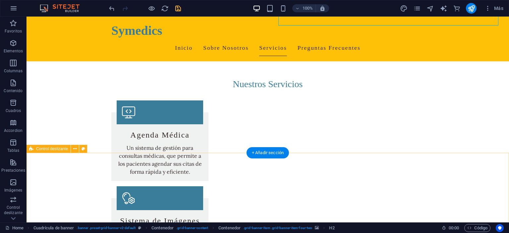
scroll to position [677, 0]
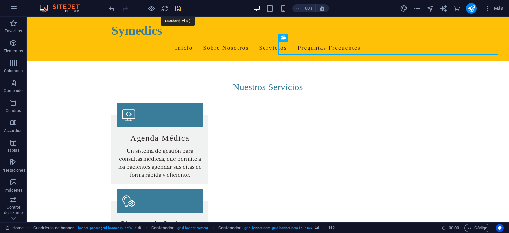
click at [181, 9] on icon "save" at bounding box center [178, 9] width 8 height 8
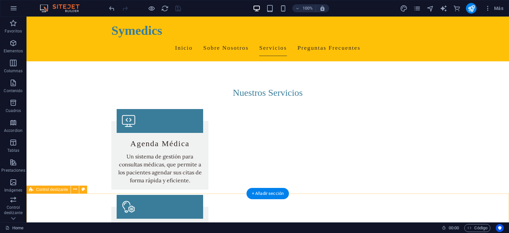
scroll to position [712, 0]
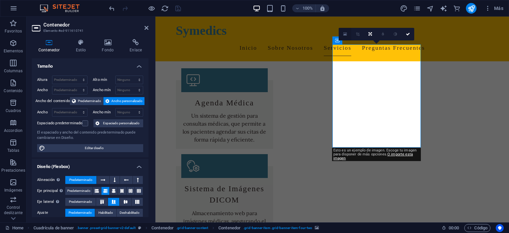
click at [346, 36] on link at bounding box center [344, 34] width 13 height 13
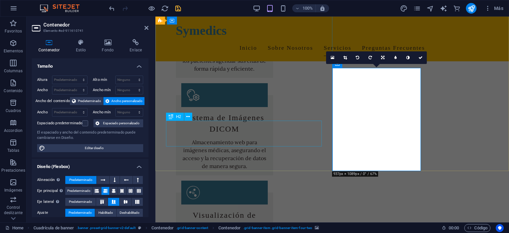
scroll to position [690, 0]
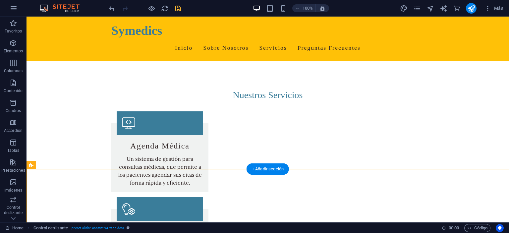
scroll to position [655, 0]
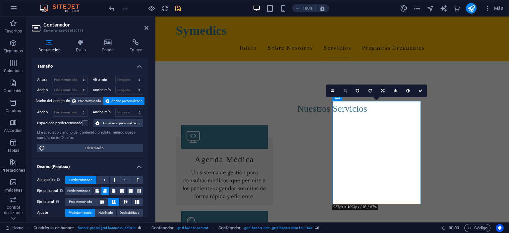
click at [347, 92] on icon at bounding box center [345, 91] width 4 height 4
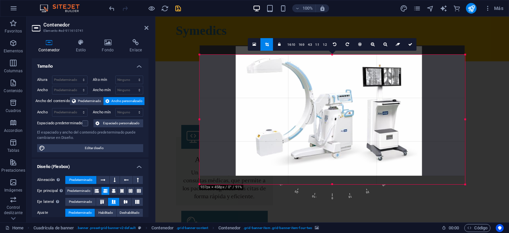
drag, startPoint x: 474, startPoint y: 50, endPoint x: 456, endPoint y: 59, distance: 19.9
click at [456, 59] on div "180 170 160 150 140 130 120 110 100 90 80 70 60 50 40 30 20 10 0 -10 -20 -30 -4…" at bounding box center [331, 120] width 265 height 130
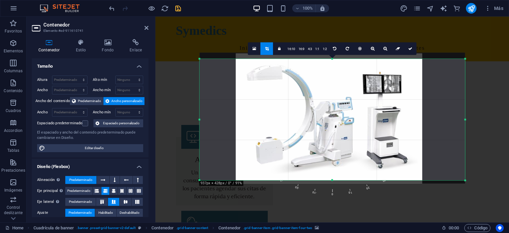
click at [403, 99] on div at bounding box center [331, 118] width 265 height 130
click at [384, 50] on icon at bounding box center [385, 48] width 4 height 4
click at [373, 49] on icon at bounding box center [373, 48] width 4 height 4
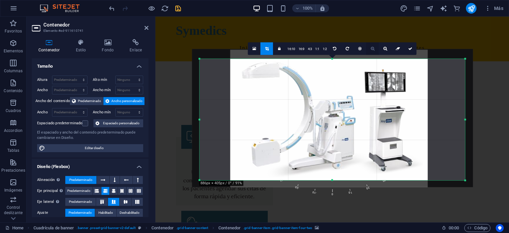
click at [373, 49] on icon at bounding box center [373, 48] width 4 height 4
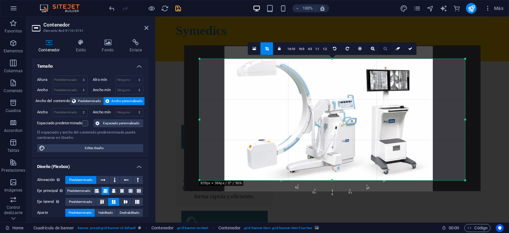
click at [384, 47] on icon at bounding box center [385, 48] width 4 height 4
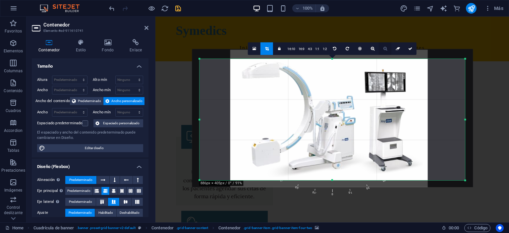
click at [384, 47] on icon at bounding box center [385, 48] width 4 height 4
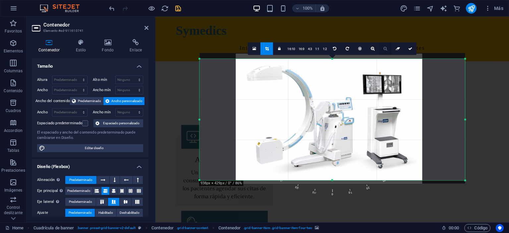
click at [384, 47] on icon at bounding box center [385, 48] width 4 height 4
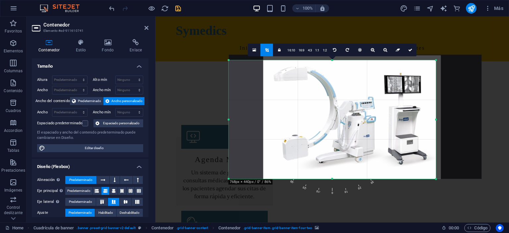
drag, startPoint x: 466, startPoint y: 121, endPoint x: 399, endPoint y: 117, distance: 67.0
click at [407, 117] on div "180 170 160 150 140 130 120 110 100 90 80 70 60 50 40 30 20 10 0 -10 -20 -30 -4…" at bounding box center [332, 119] width 207 height 119
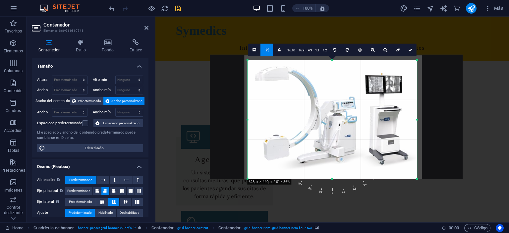
drag, startPoint x: 230, startPoint y: 120, endPoint x: 268, endPoint y: 114, distance: 38.2
click at [268, 114] on div "180 170 160 150 140 130 120 110 100 90 80 70 60 50 40 30 20 10 0 -10 -20 -30 -4…" at bounding box center [331, 119] width 169 height 119
click at [410, 49] on icon at bounding box center [410, 50] width 4 height 4
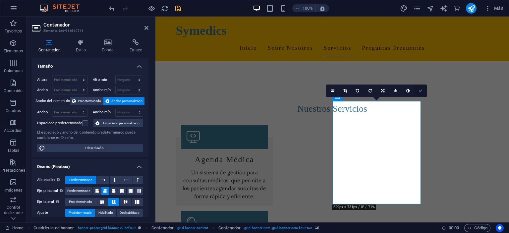
click at [421, 89] on icon at bounding box center [420, 91] width 4 height 4
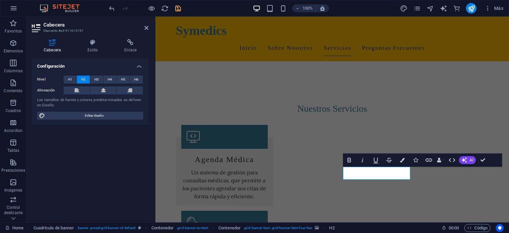
drag, startPoint x: 399, startPoint y: 173, endPoint x: 335, endPoint y: 174, distance: 64.3
click at [403, 161] on icon "button" at bounding box center [402, 160] width 5 height 5
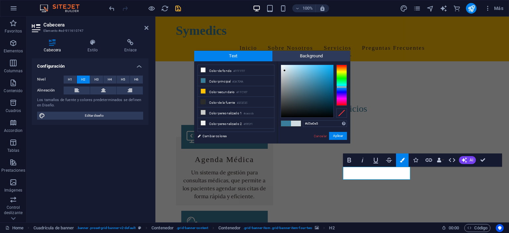
type input "#d6e2e7"
drag, startPoint x: 313, startPoint y: 85, endPoint x: 284, endPoint y: 70, distance: 33.2
click at [284, 70] on div at bounding box center [284, 69] width 2 height 2
click at [336, 136] on button "Aplicar" at bounding box center [338, 136] width 18 height 8
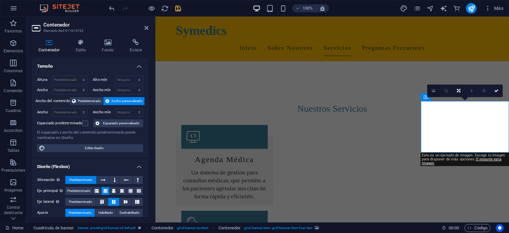
click at [434, 91] on icon at bounding box center [434, 90] width 4 height 5
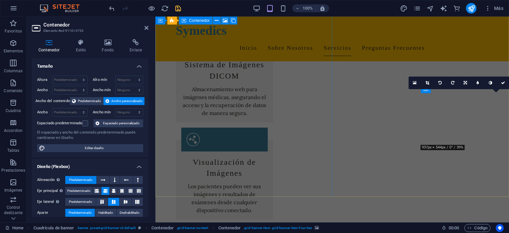
scroll to position [665, 0]
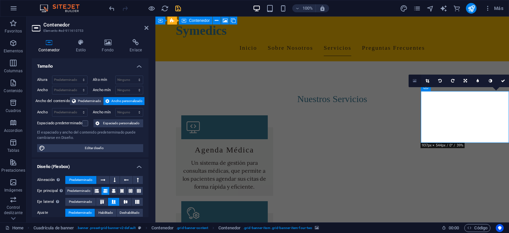
click at [415, 83] on link at bounding box center [414, 81] width 13 height 13
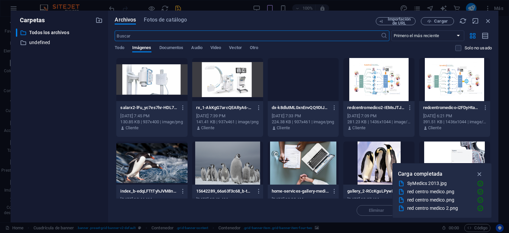
scroll to position [846, 0]
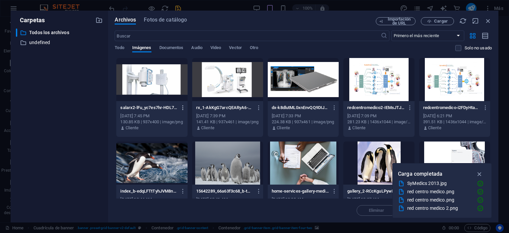
click at [181, 106] on icon "button" at bounding box center [183, 108] width 6 height 6
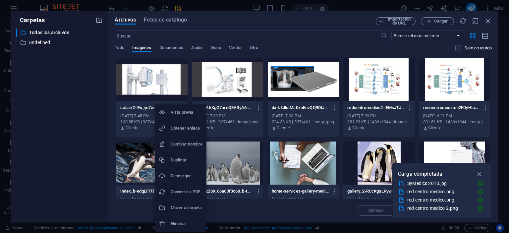
click at [178, 225] on h6 "Eliminar" at bounding box center [187, 224] width 32 height 8
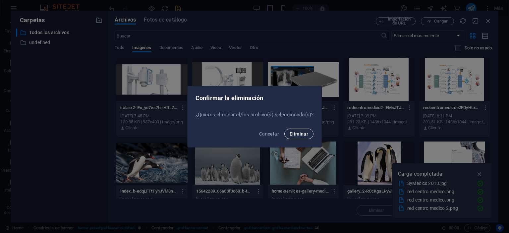
click at [303, 134] on span "Eliminar" at bounding box center [298, 133] width 19 height 5
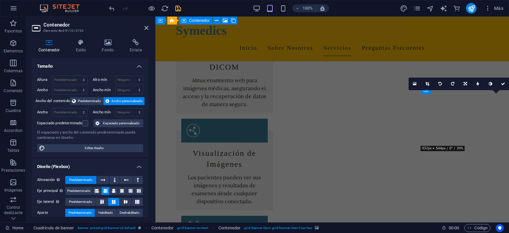
scroll to position [662, 0]
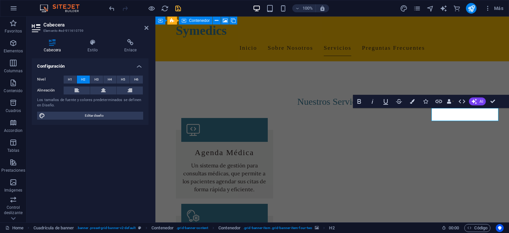
drag, startPoint x: 449, startPoint y: 116, endPoint x: 430, endPoint y: 117, distance: 19.3
click at [411, 103] on icon "button" at bounding box center [412, 101] width 5 height 5
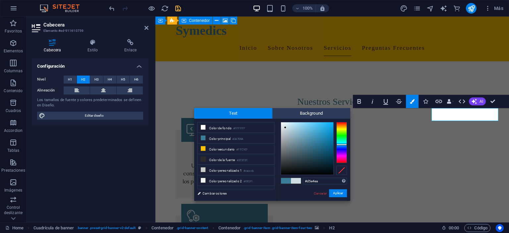
type input "#d7e6ec"
drag, startPoint x: 313, startPoint y: 141, endPoint x: 285, endPoint y: 126, distance: 32.0
click at [285, 126] on div at bounding box center [307, 148] width 52 height 52
click at [338, 194] on button "Aplicar" at bounding box center [338, 193] width 18 height 8
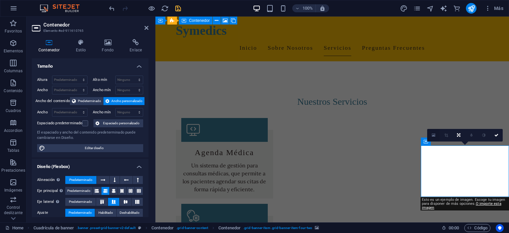
click at [434, 136] on icon at bounding box center [434, 135] width 4 height 5
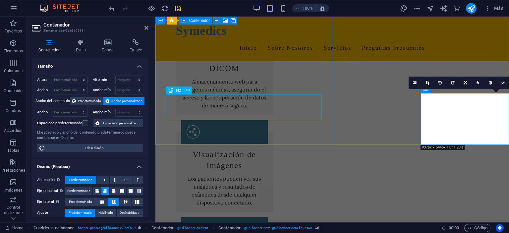
scroll to position [716, 0]
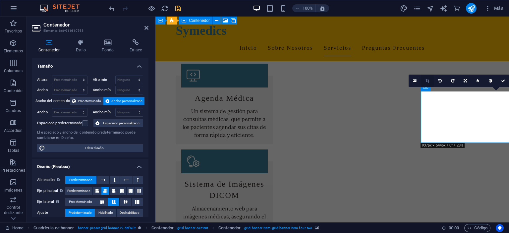
click at [427, 81] on icon at bounding box center [427, 81] width 4 height 4
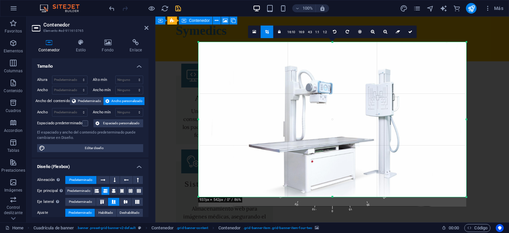
drag, startPoint x: 333, startPoint y: 202, endPoint x: 333, endPoint y: 192, distance: 9.9
click at [333, 192] on div "180 170 160 150 140 130 120 110 100 90 80 70 60 50 40 30 20 10 0 -10 -20 -30 -4…" at bounding box center [332, 119] width 268 height 155
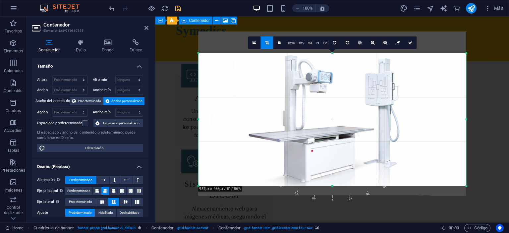
drag, startPoint x: 334, startPoint y: 43, endPoint x: 332, endPoint y: 64, distance: 21.7
click at [332, 64] on div "180 170 160 150 140 130 120 110 100 90 80 70 60 50 40 30 20 10 0 -10 -20 -30 -4…" at bounding box center [332, 119] width 268 height 133
click at [410, 44] on icon at bounding box center [410, 43] width 4 height 4
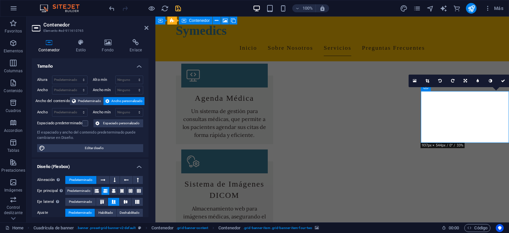
click at [505, 81] on link at bounding box center [502, 81] width 13 height 13
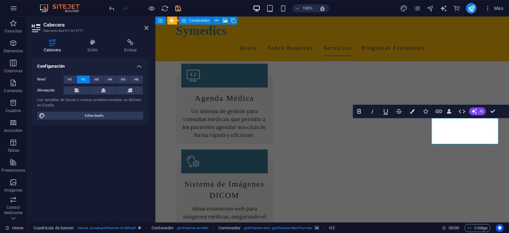
scroll to position [12, 0]
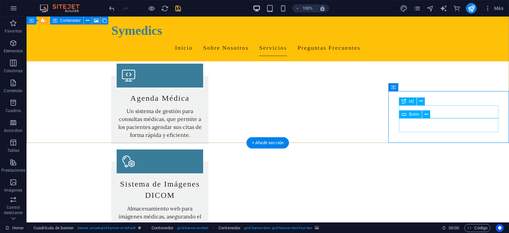
scroll to position [0, 0]
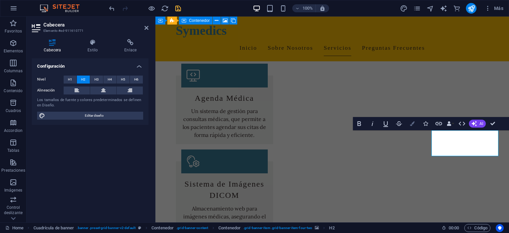
click at [415, 124] on button "Colors" at bounding box center [412, 123] width 13 height 13
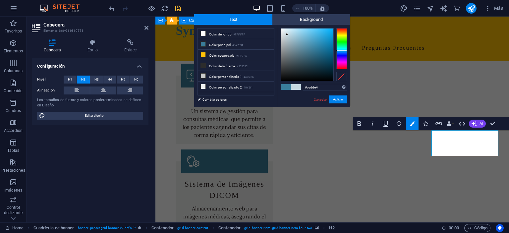
type input "#cfdde4"
drag, startPoint x: 313, startPoint y: 47, endPoint x: 285, endPoint y: 34, distance: 31.3
click at [285, 34] on div at bounding box center [307, 54] width 52 height 52
click at [334, 99] on button "Aplicar" at bounding box center [338, 99] width 18 height 8
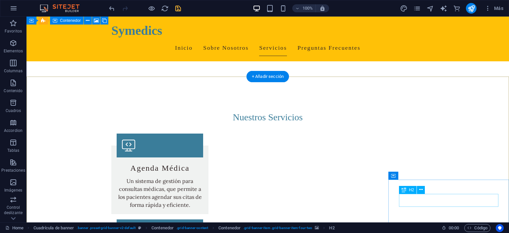
scroll to position [577, 0]
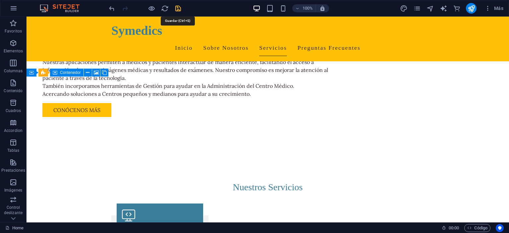
click at [177, 8] on icon "save" at bounding box center [178, 9] width 8 height 8
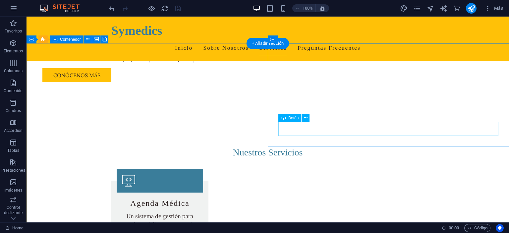
scroll to position [506, 0]
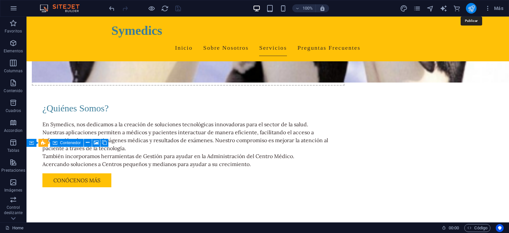
click at [472, 9] on icon "publish" at bounding box center [471, 9] width 8 height 8
